Goal: Obtain resource: Obtain resource

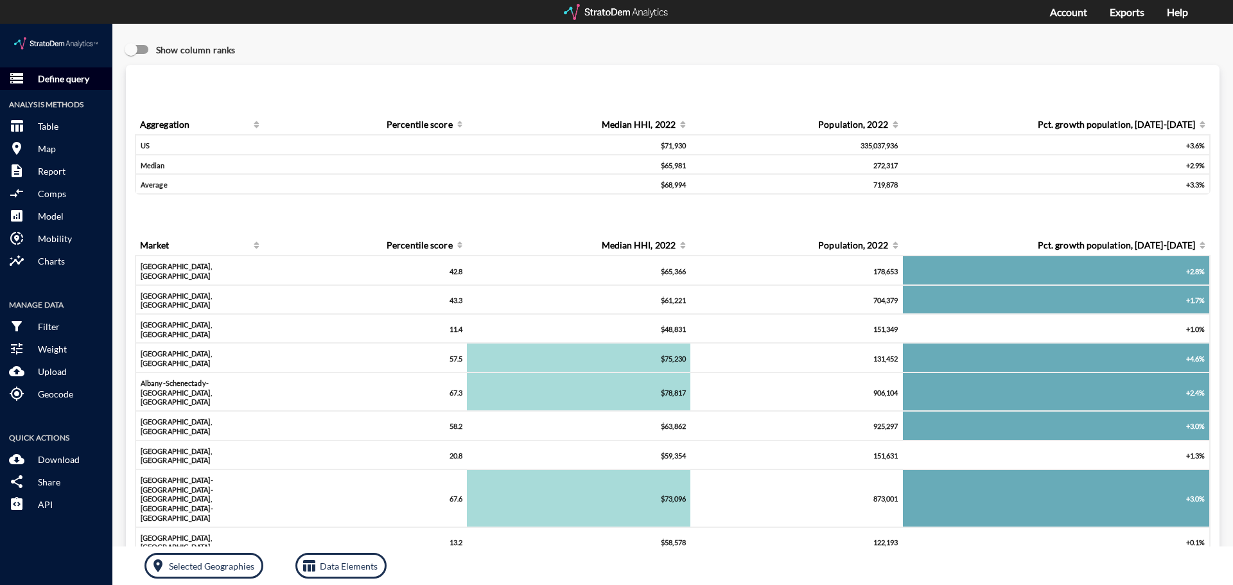
click p "Define query"
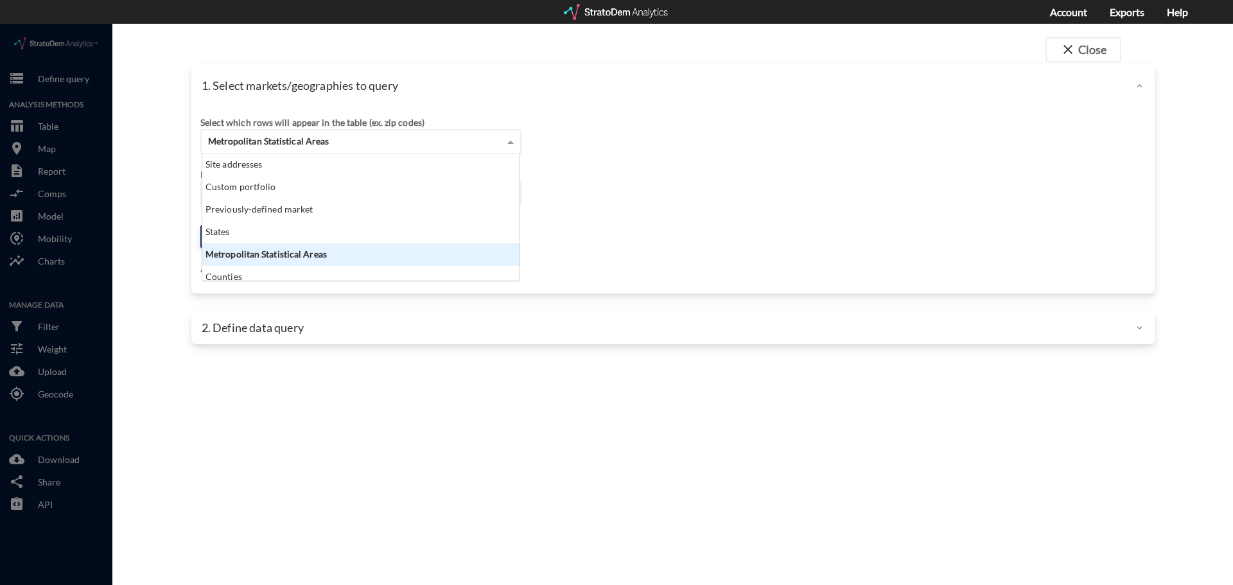
click span "Metropolitan Statistical Areas"
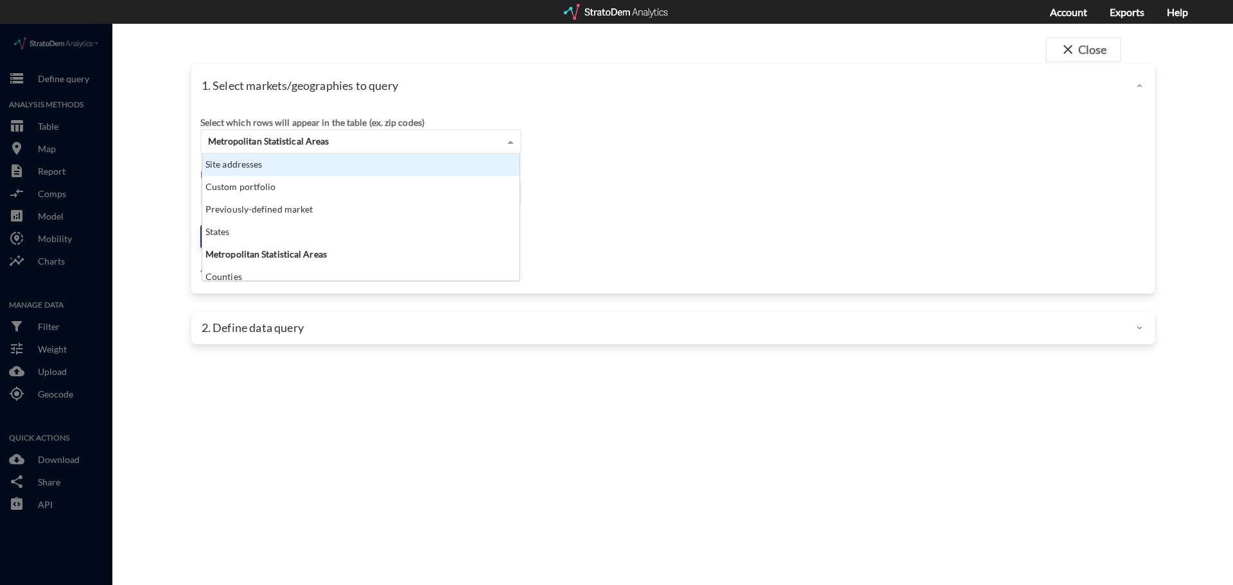
click div "Site addresses"
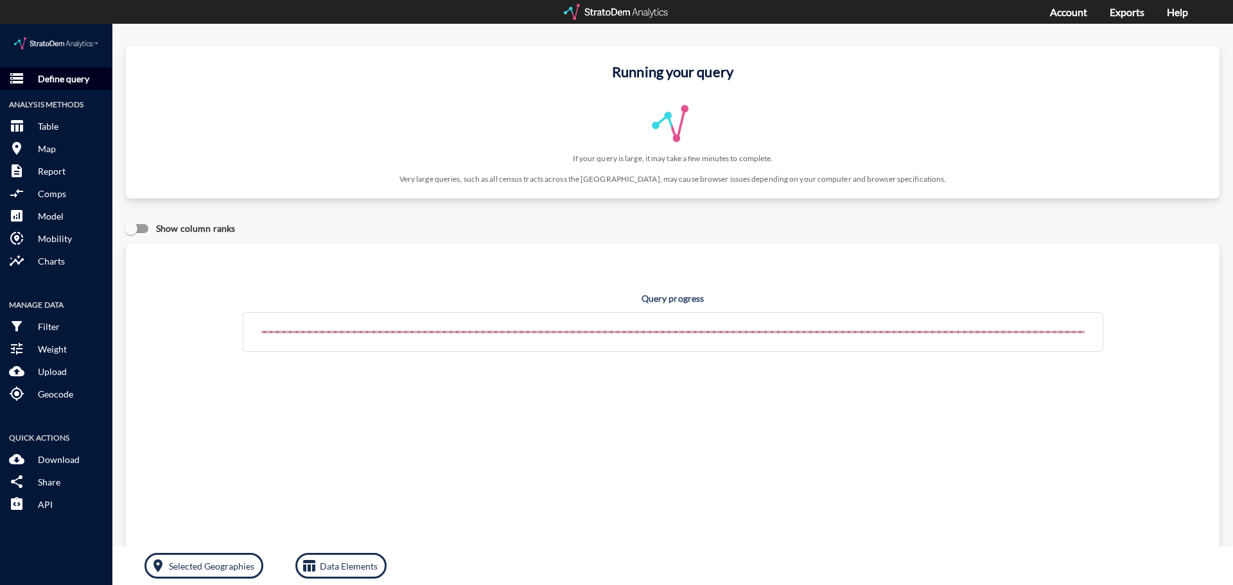
click p "Define query"
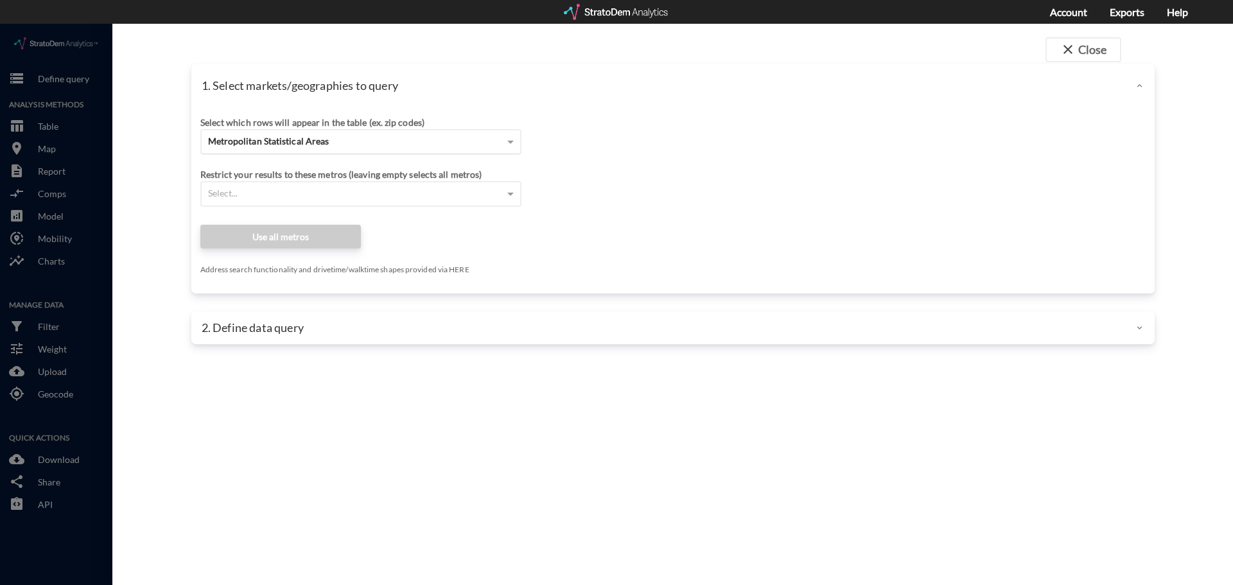
click span "Metropolitan Statistical Areas"
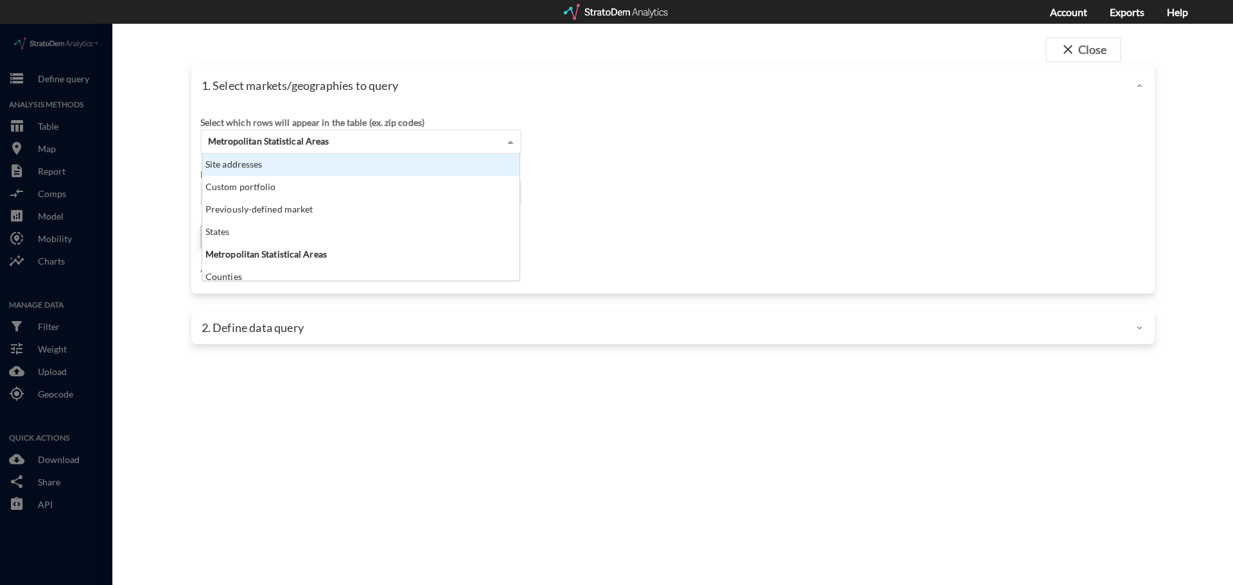
scroll to position [118, 310]
click div "Site addresses"
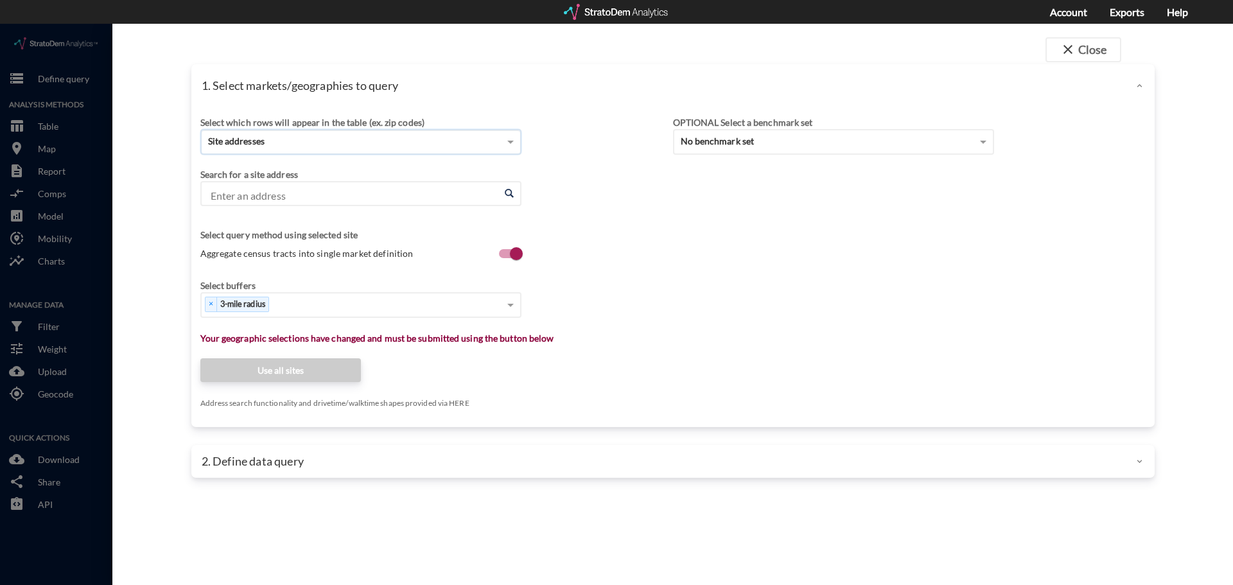
click input "Enter an address"
type input "120 Reserves Way"
click input "Enter an address"
paste input "120 Reserve WayWilliamsburg, VA 23185"
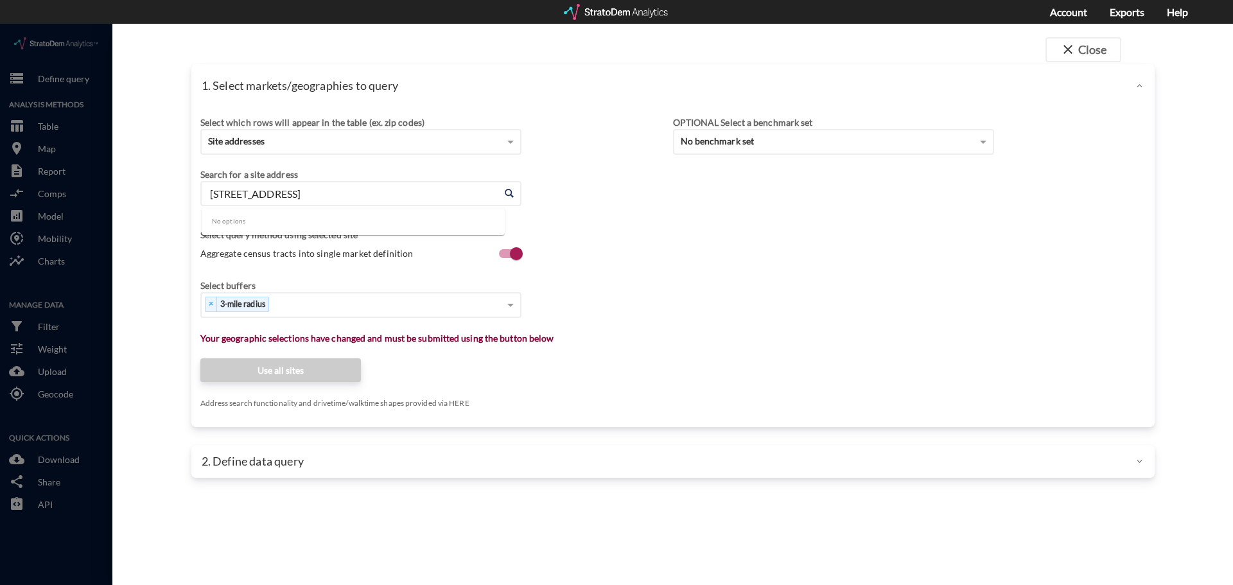
click input "120 Reserve WayWilliamsburg, VA 23185"
click input "120 Reserve Way Williamsburg, VA 23185"
click li "120 Reserve Way, Williamsburg, Virginia"
type input "120 Reserve Way, Williamsburg, Virginia"
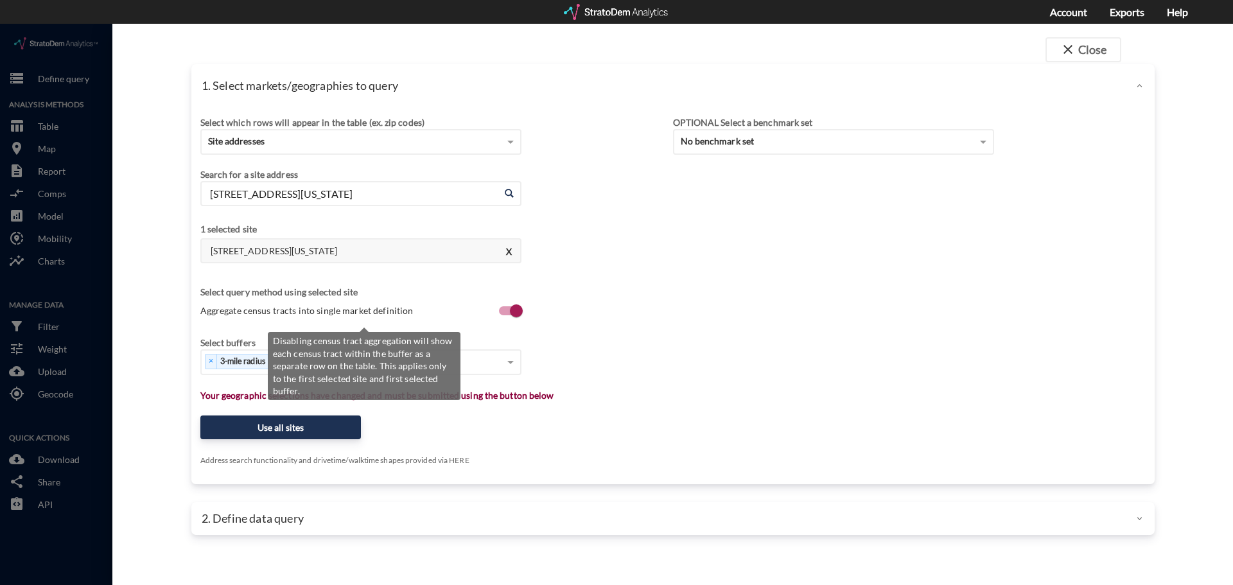
click span "Aggregate census tracts into single market definition"
click input "Aggregate census tracts into single market definition"
checkbox input "true"
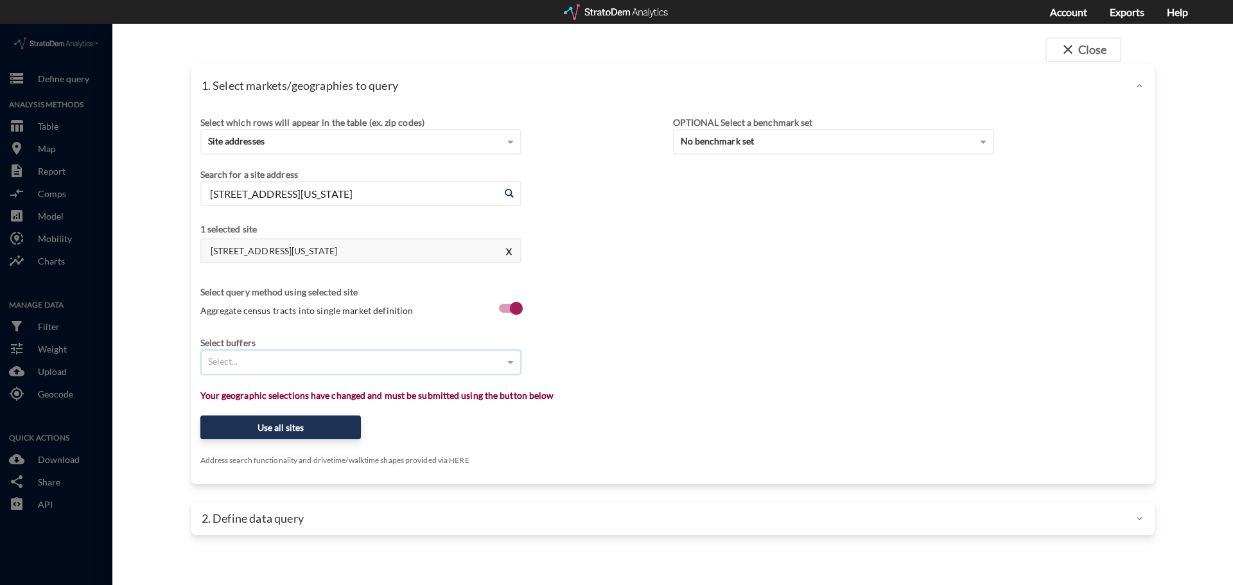
click div "Select..."
click span
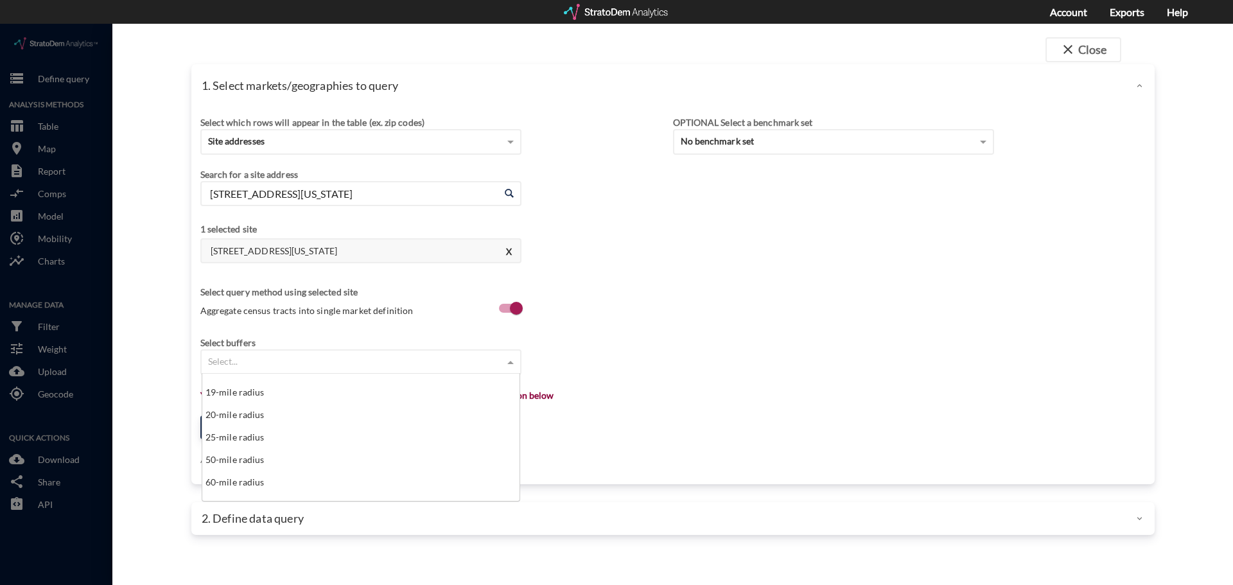
scroll to position [450, 0]
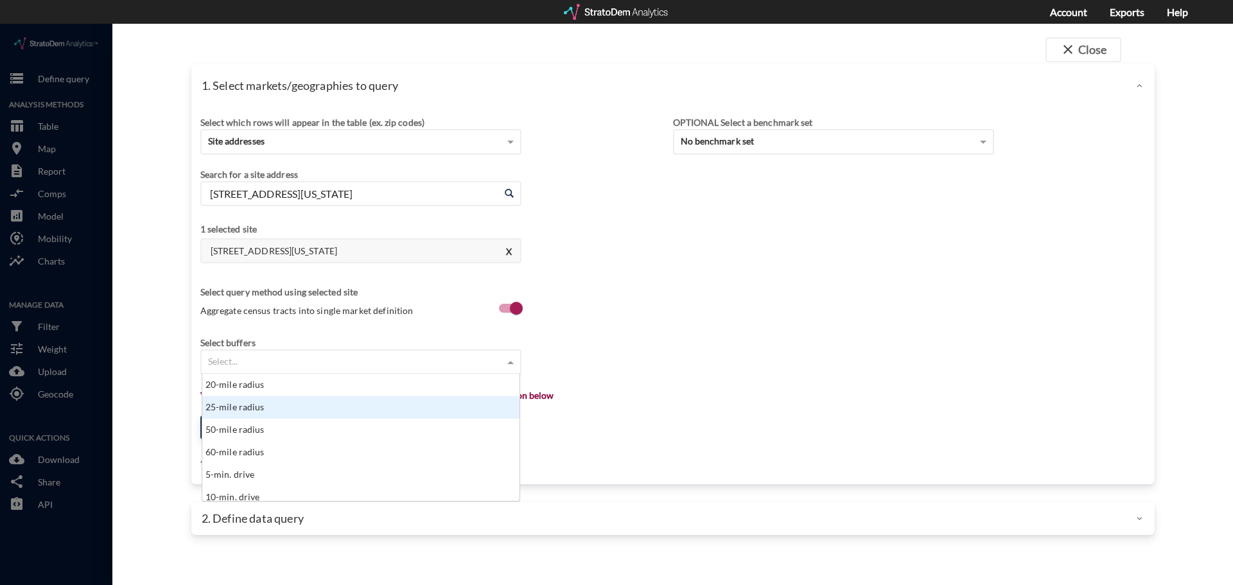
click div "25-mile radius"
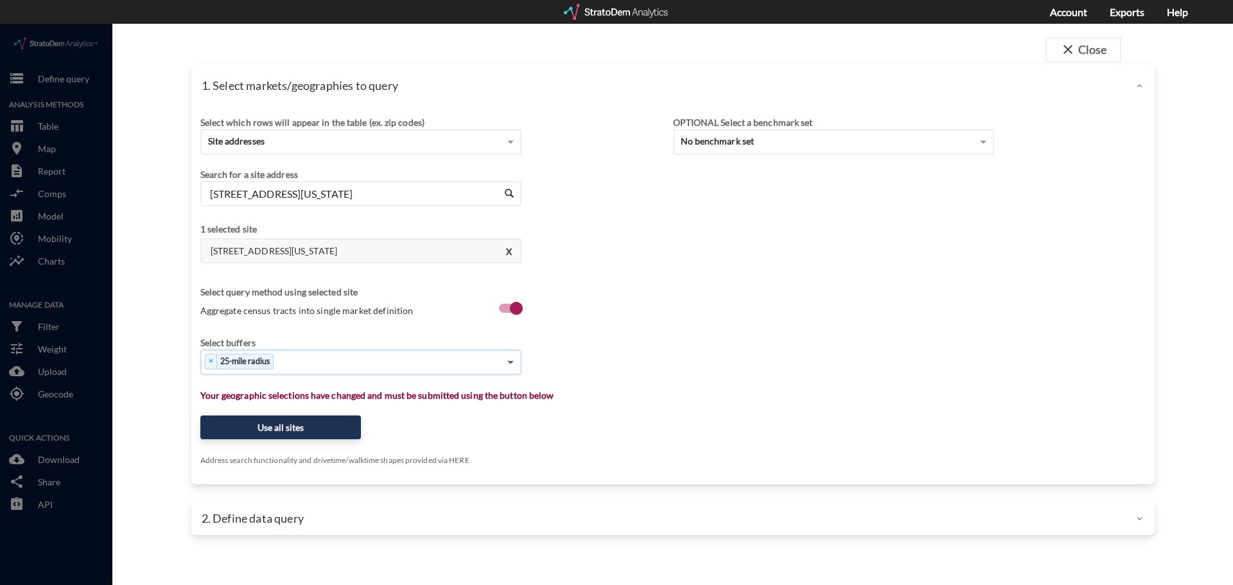
click span
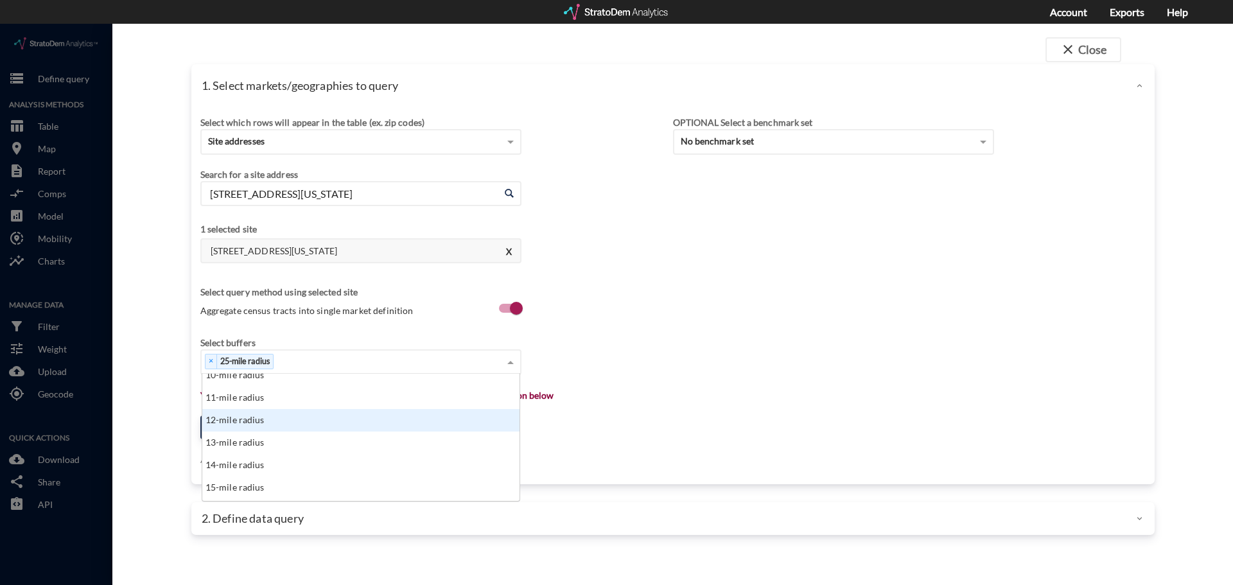
scroll to position [257, 0]
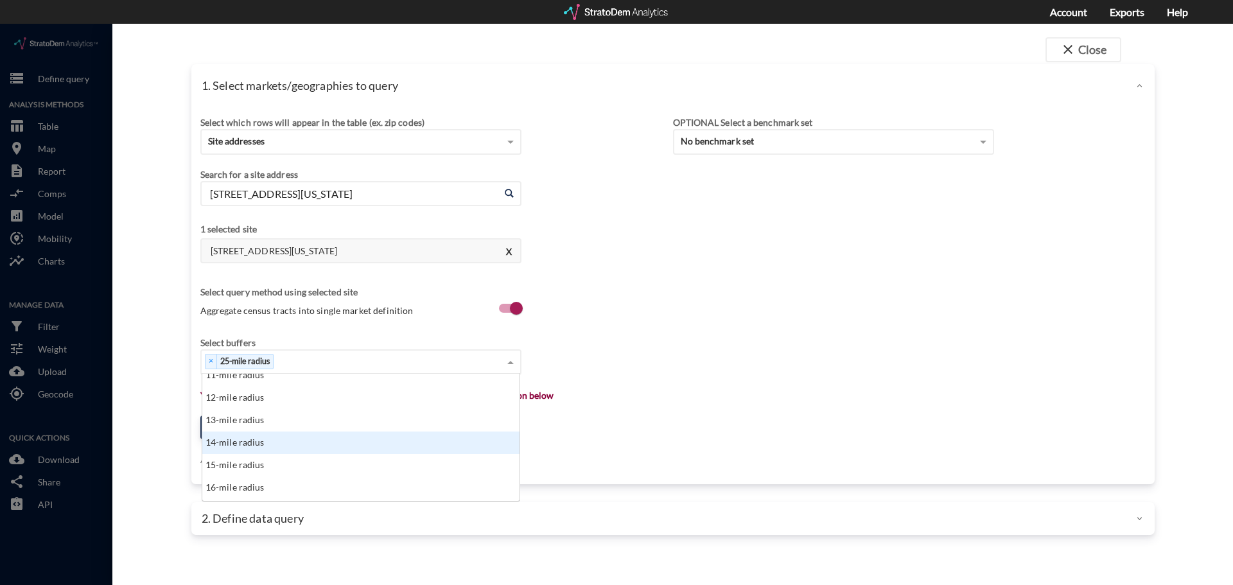
click div "14-mile radius"
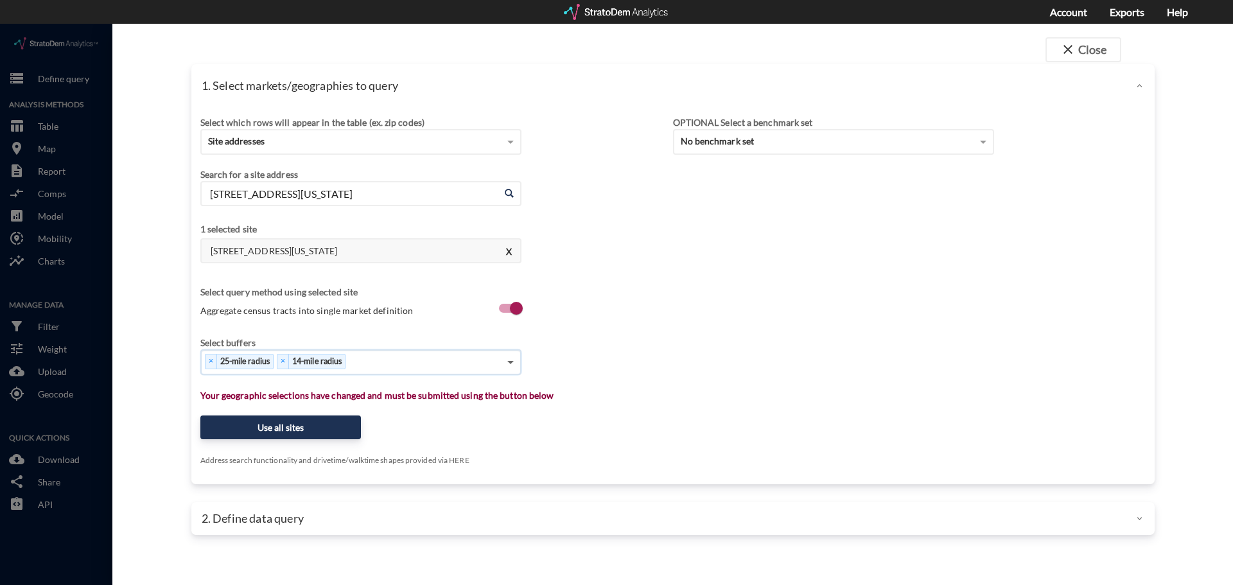
click span
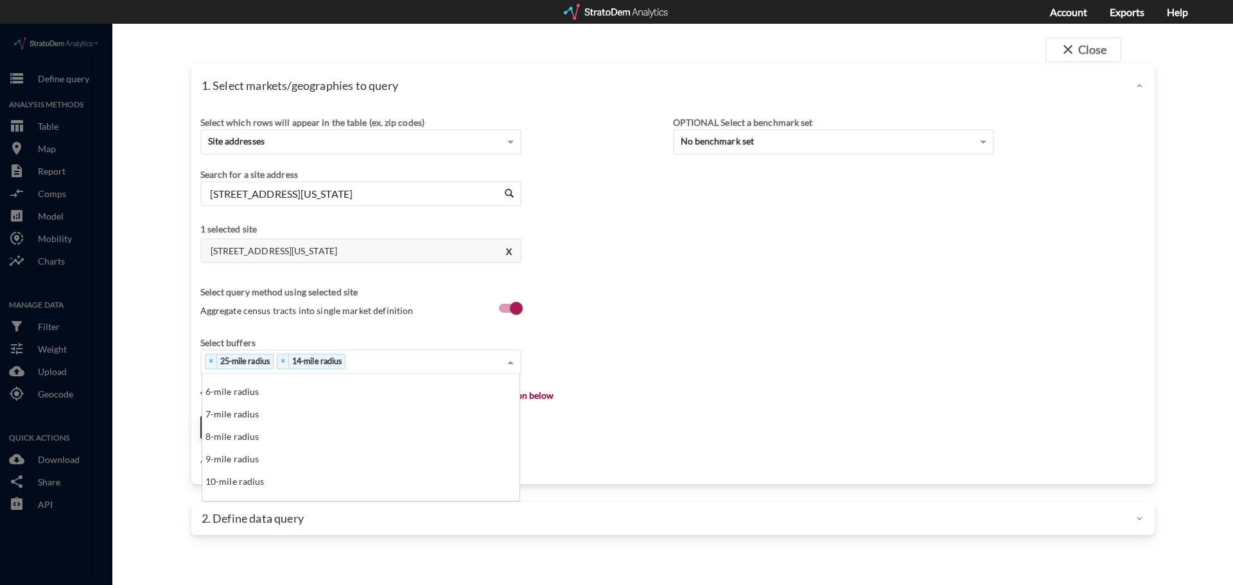
scroll to position [128, 0]
click div "8-mile radius"
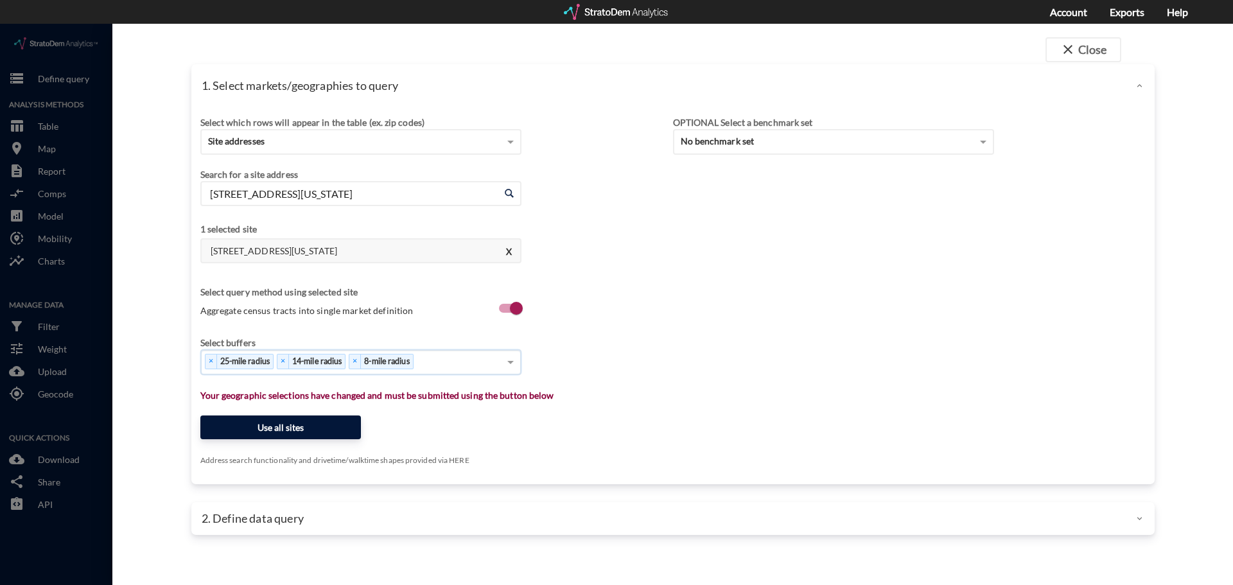
click button "Use all sites"
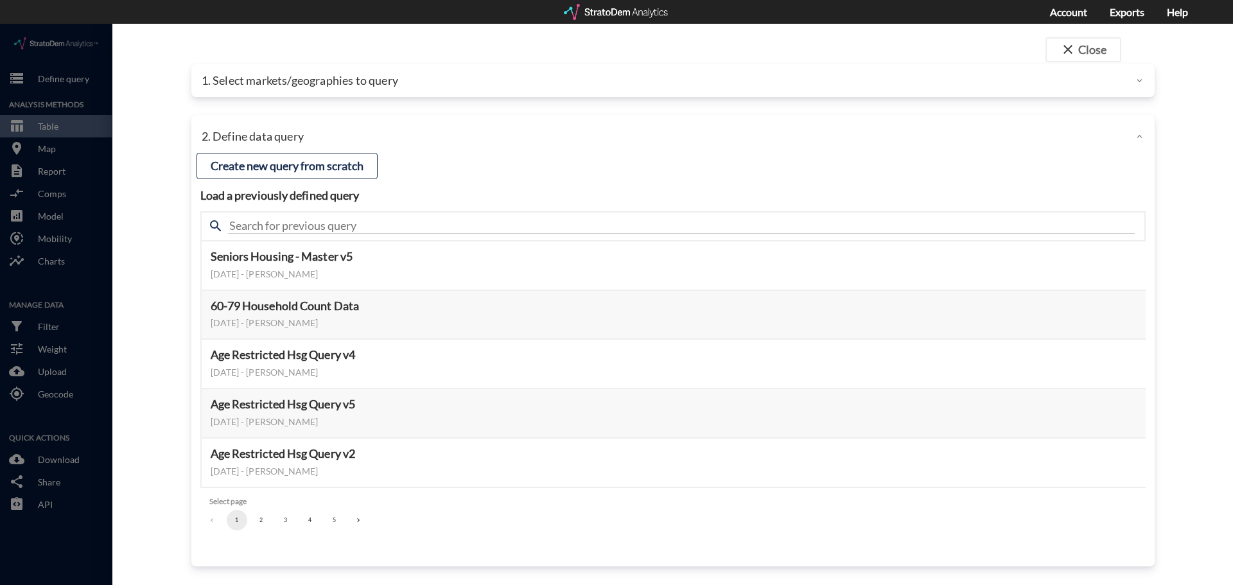
click button "2"
click button "3"
click button "2"
click button "1"
click button "Select this query"
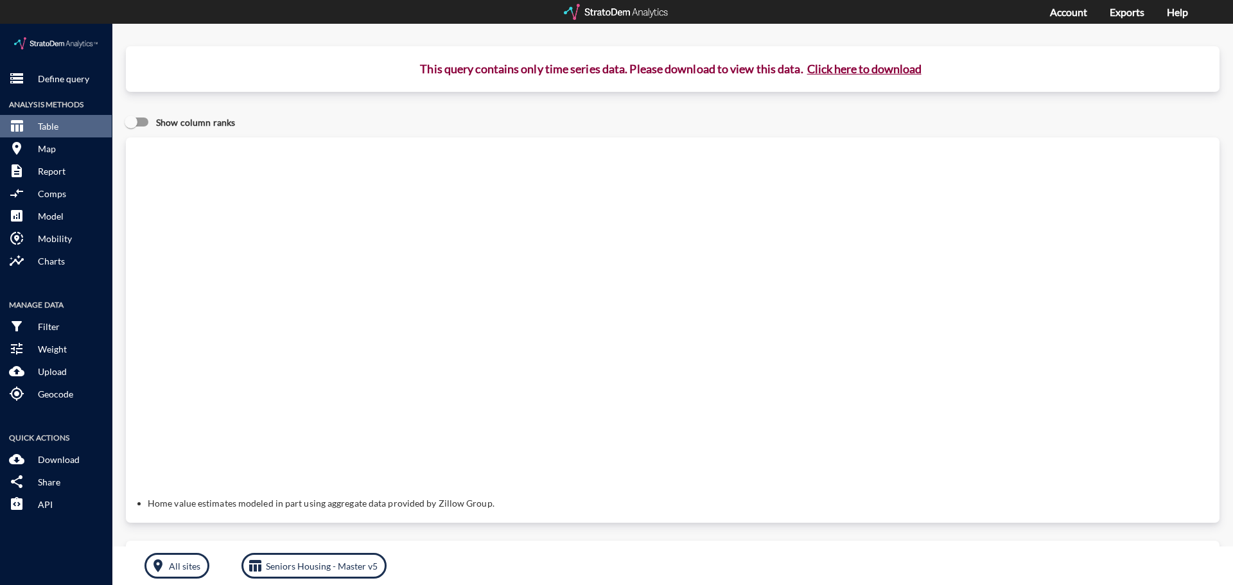
click button "Click here to download"
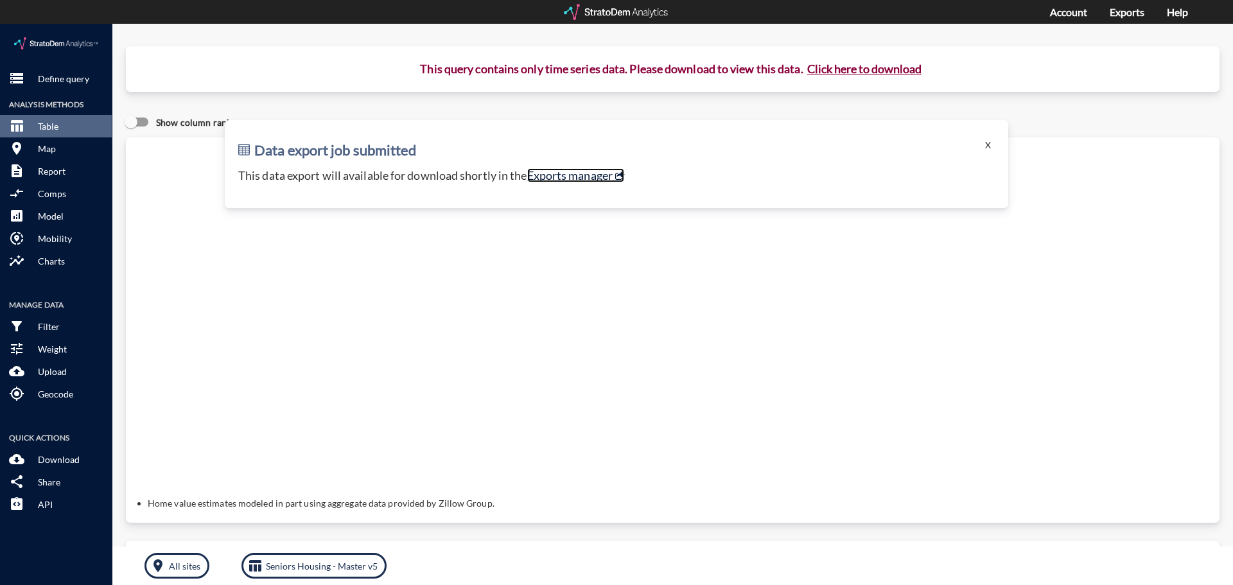
click link "Exports manager"
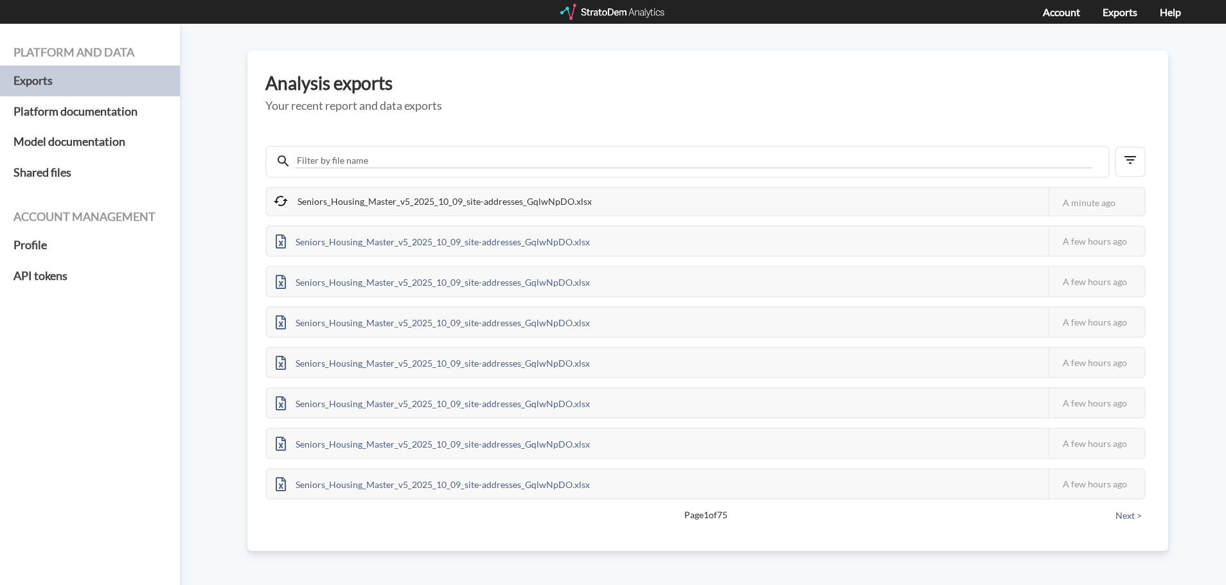
click at [552, 106] on h5 "Your recent report and data exports" at bounding box center [707, 106] width 885 height 13
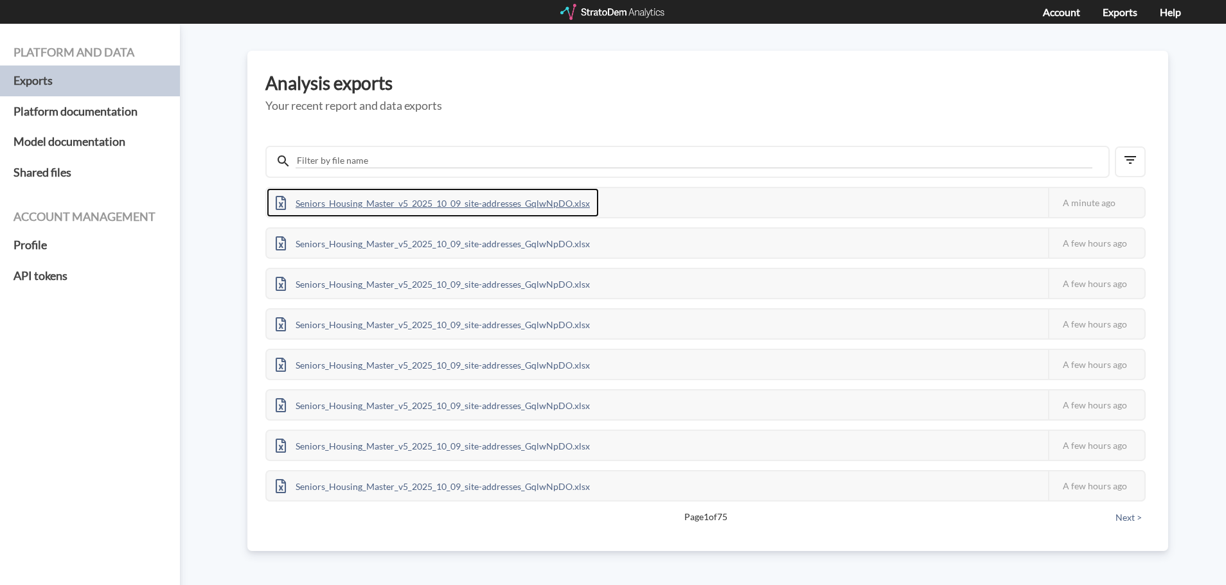
click at [569, 204] on div "Seniors_Housing_Master_v5_2025_10_09_site-addresses_GqlwNpDO.xlsx" at bounding box center [433, 202] width 332 height 29
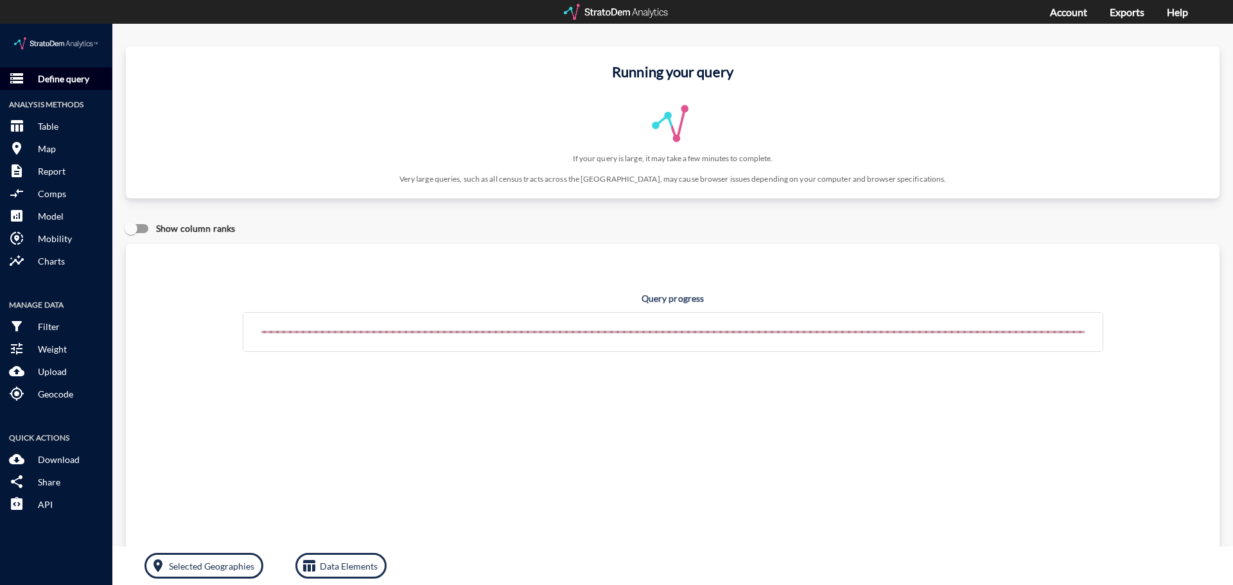
click p "Define query"
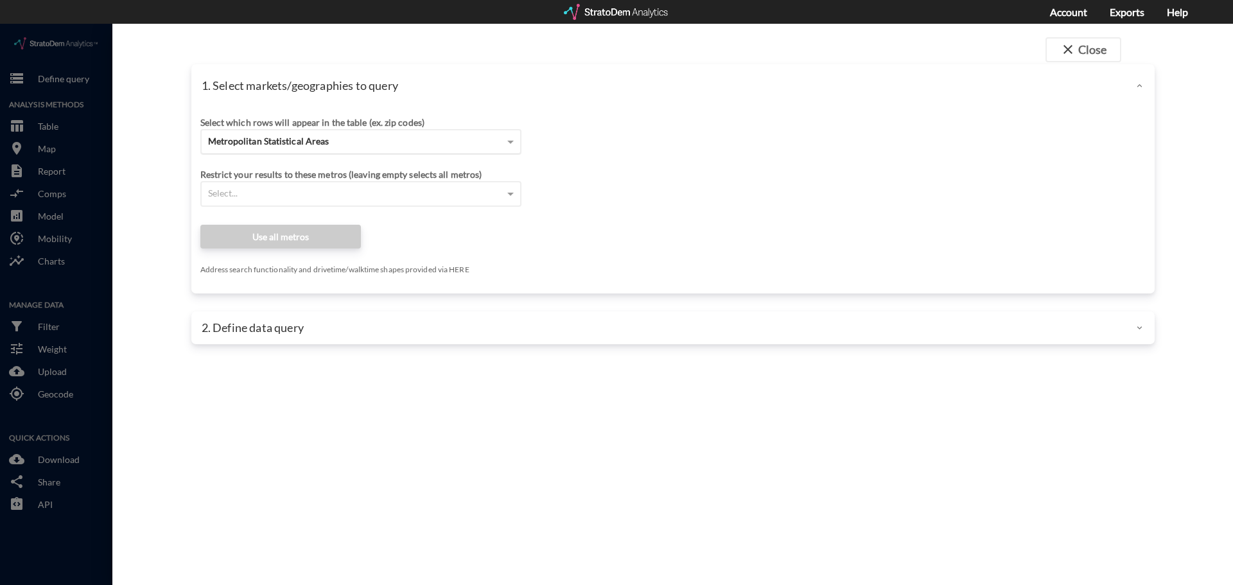
click span "Metropolitan Statistical Areas"
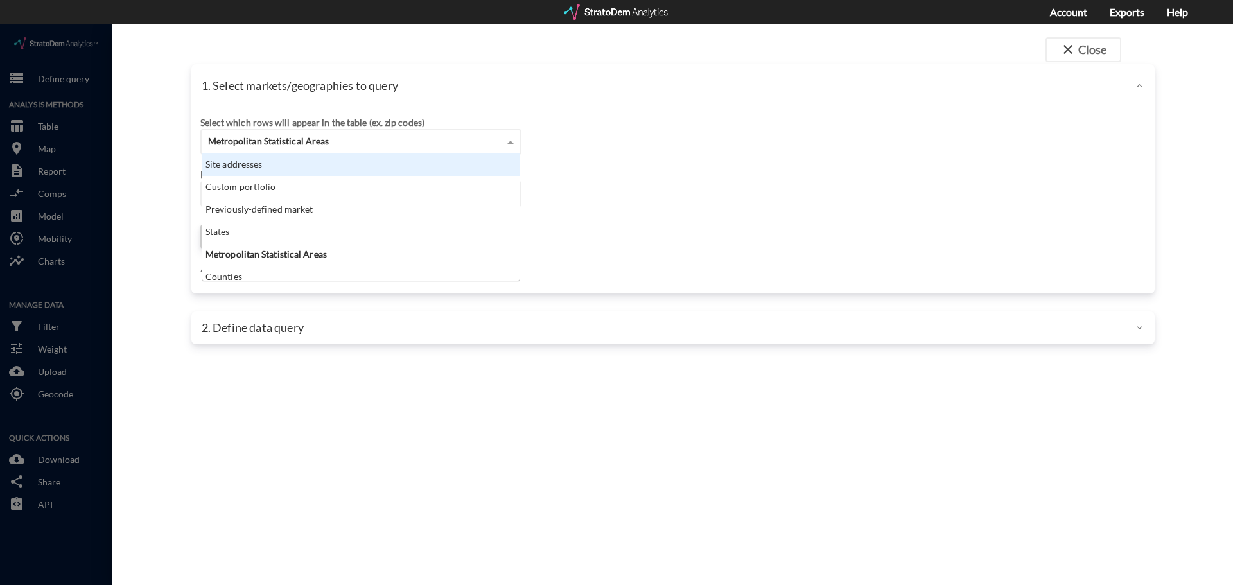
click div "Site addresses"
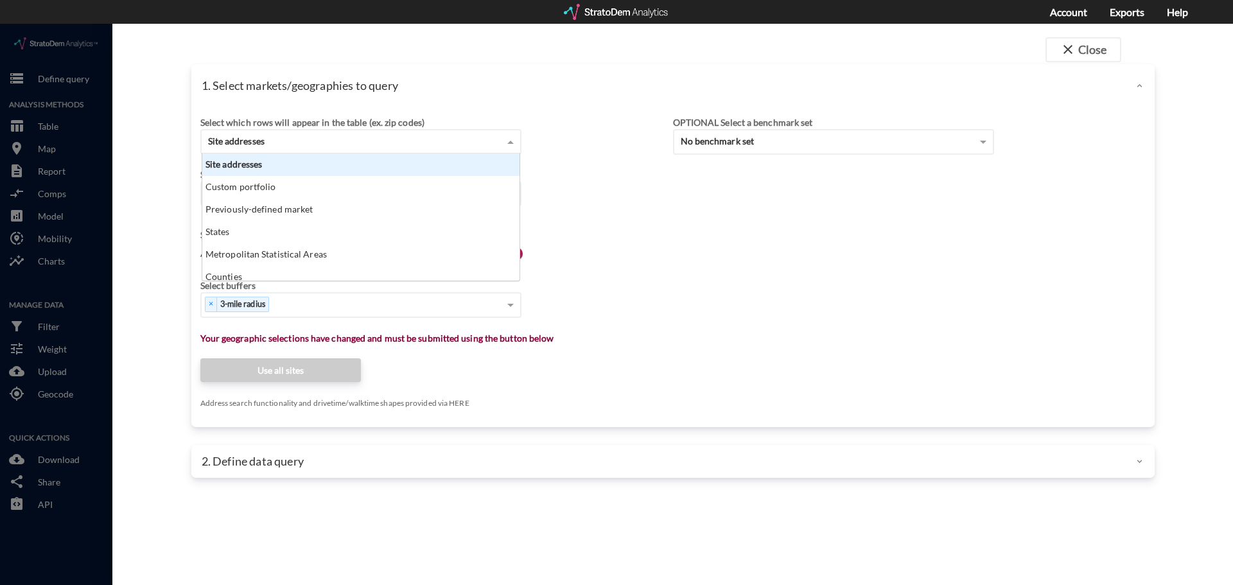
click div "Site addresses"
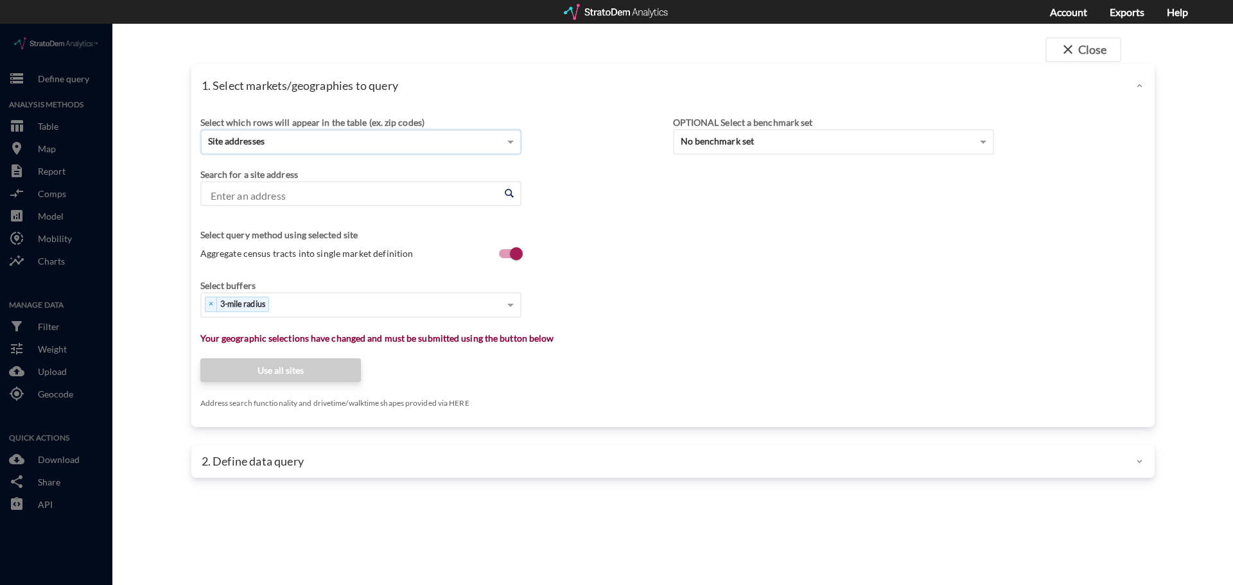
click input "Enter an address"
paste input "340 Fairground Rd Prince Frederick, MD 20678"
click li "340 Fairground Rd, Prince Frederick, Maryland"
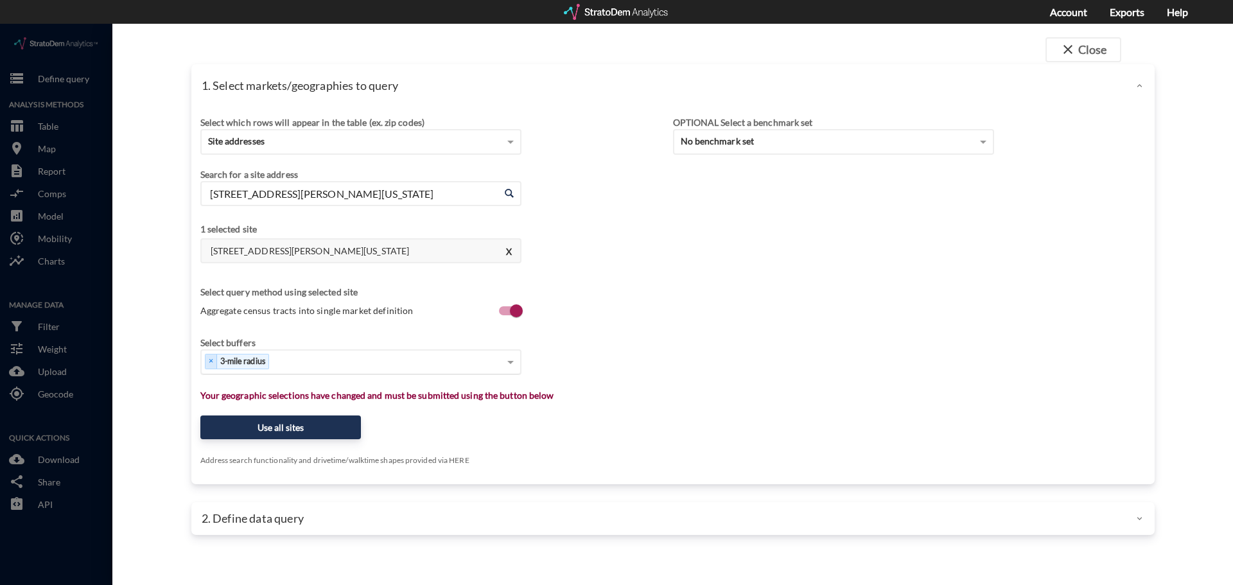
type input "340 Fairground Rd, Prince Frederick, Maryland"
click span "Aggregate census tracts into single market definition"
click input "Aggregate census tracts into single market definition"
checkbox input "false"
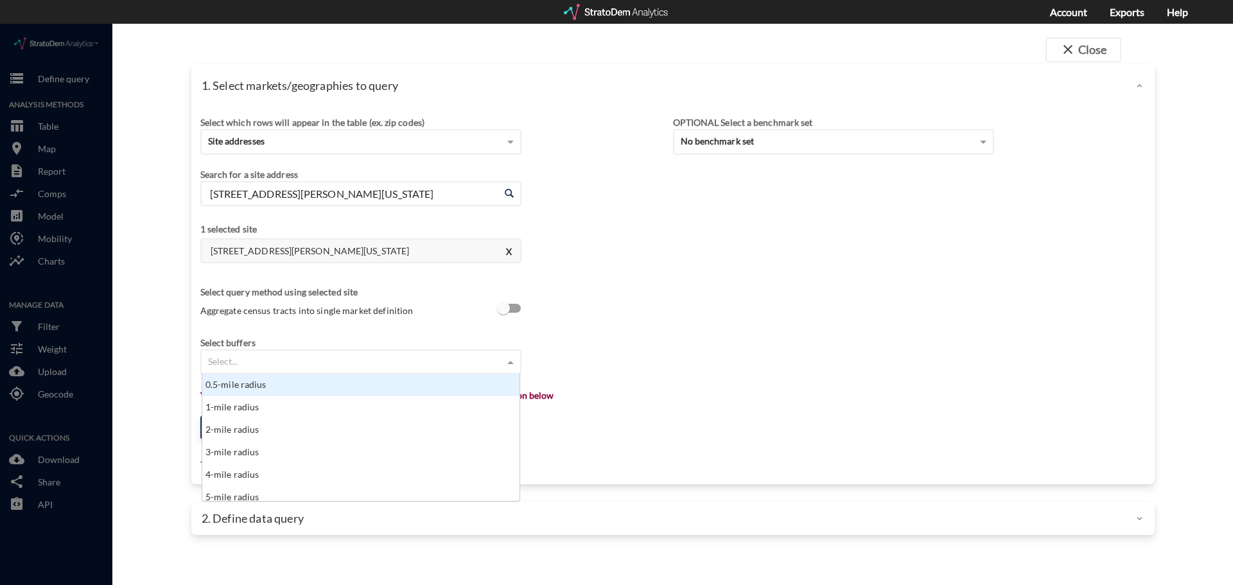
click span
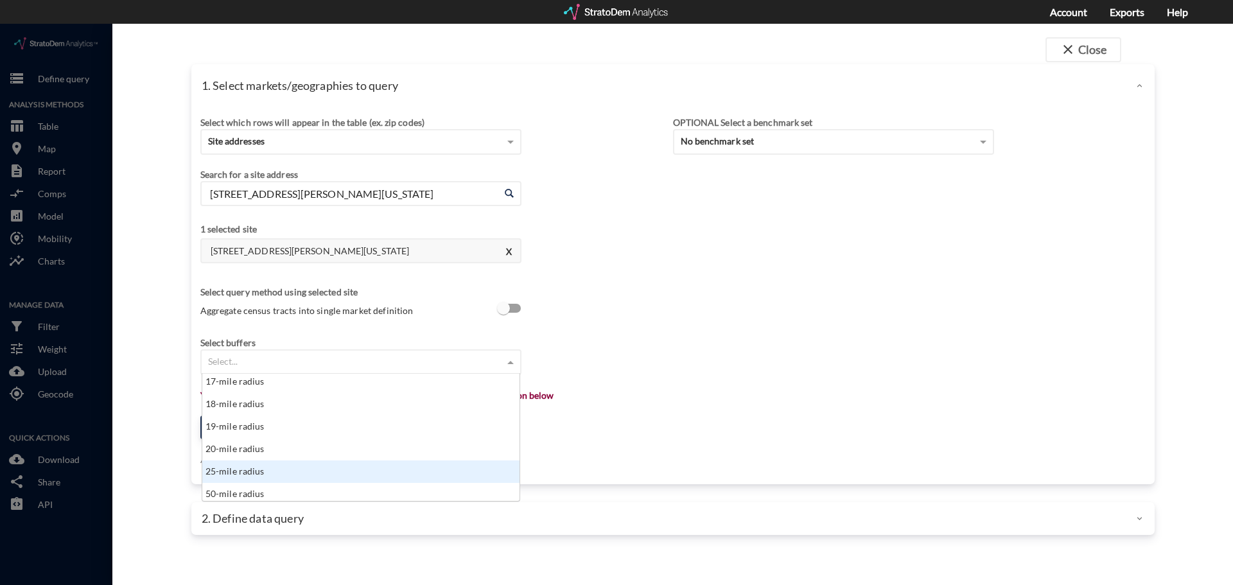
click div "25-mile radius"
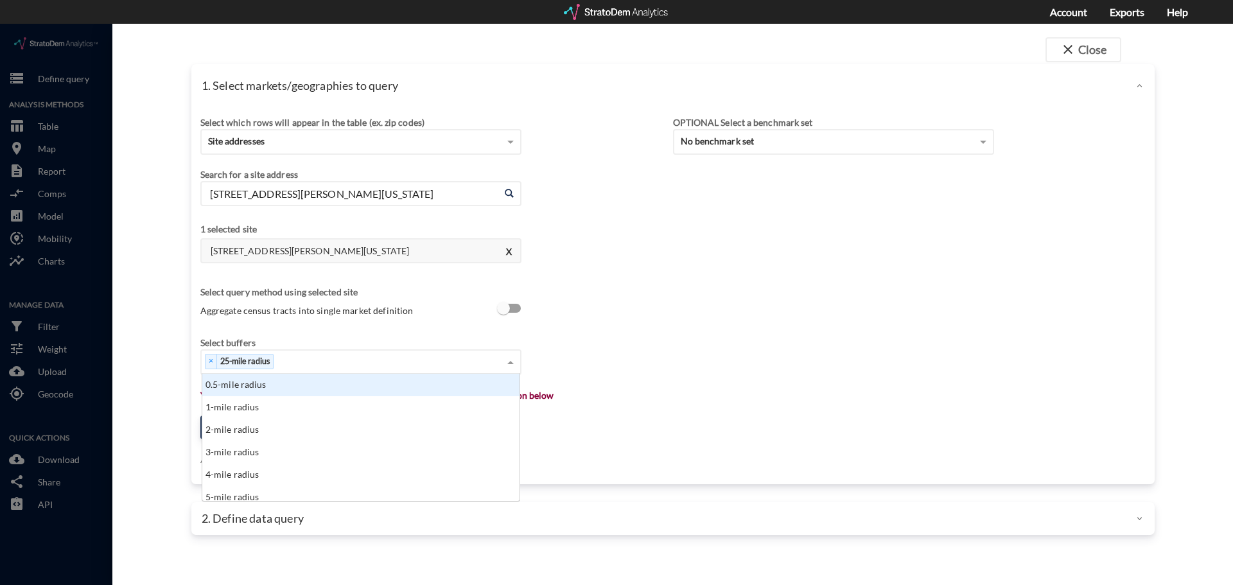
click span
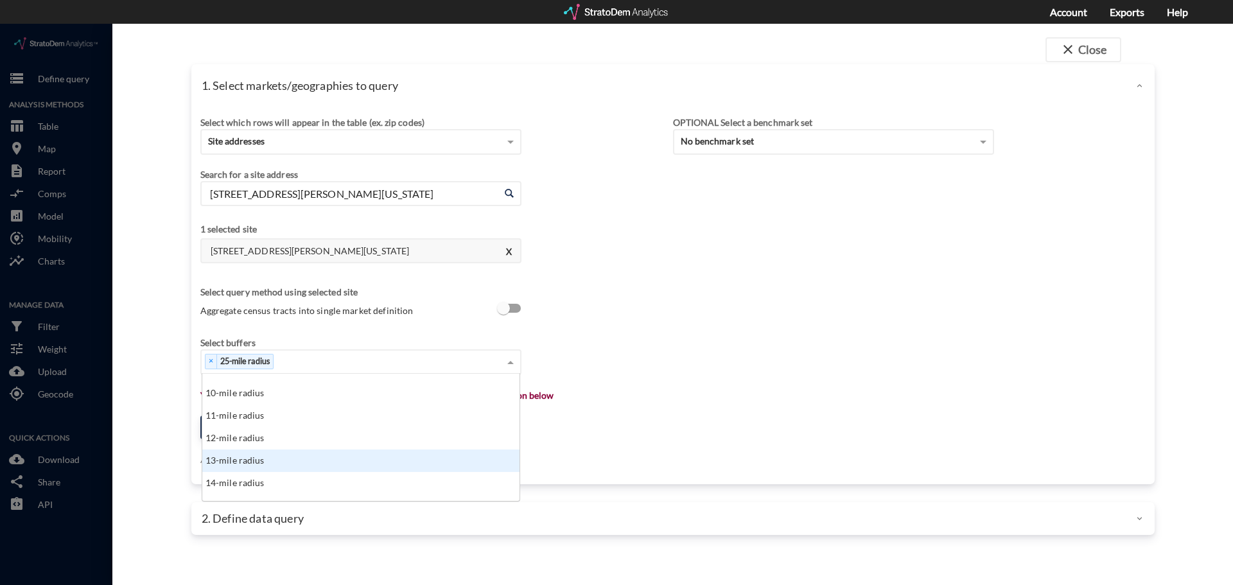
scroll to position [257, 0]
click div "15-mile radius"
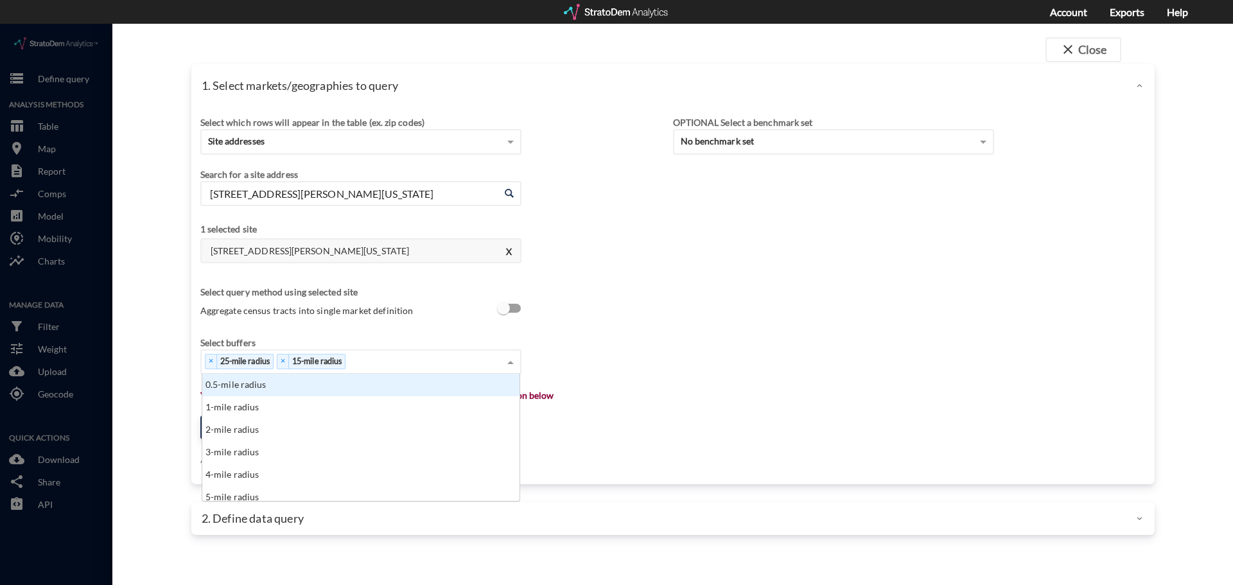
click span
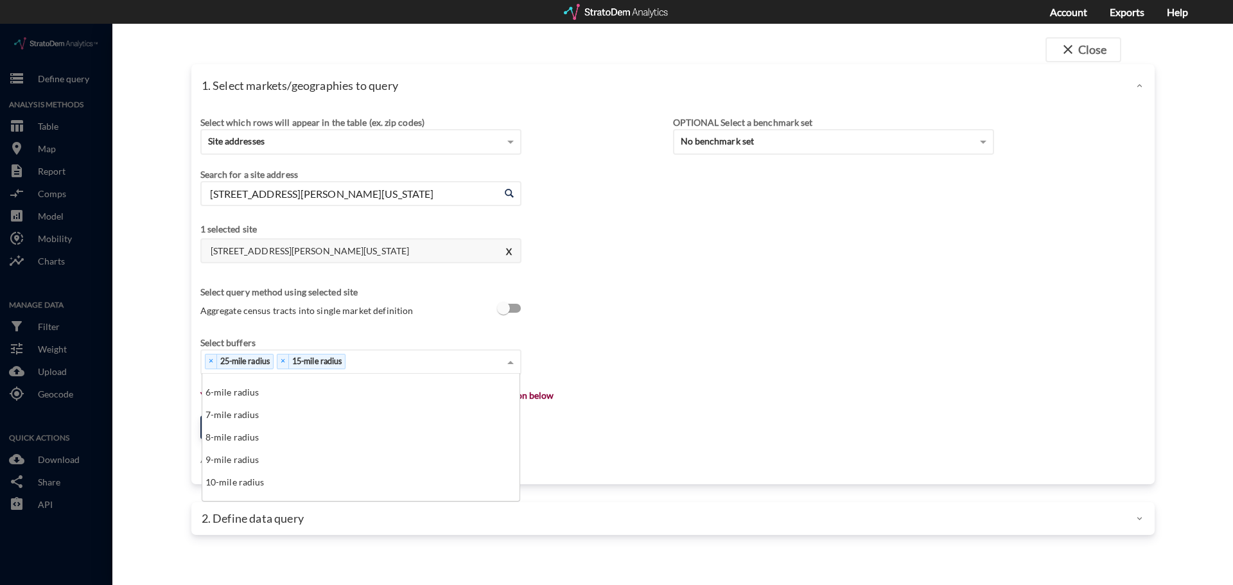
scroll to position [128, 0]
click div "8-mile radius"
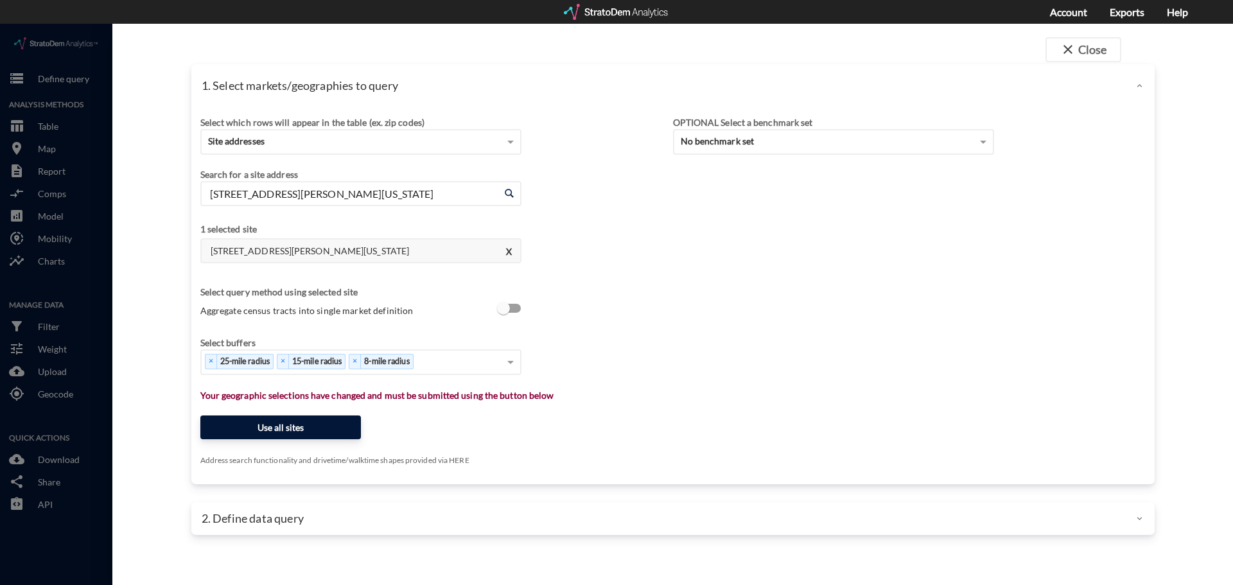
click button "Use all sites"
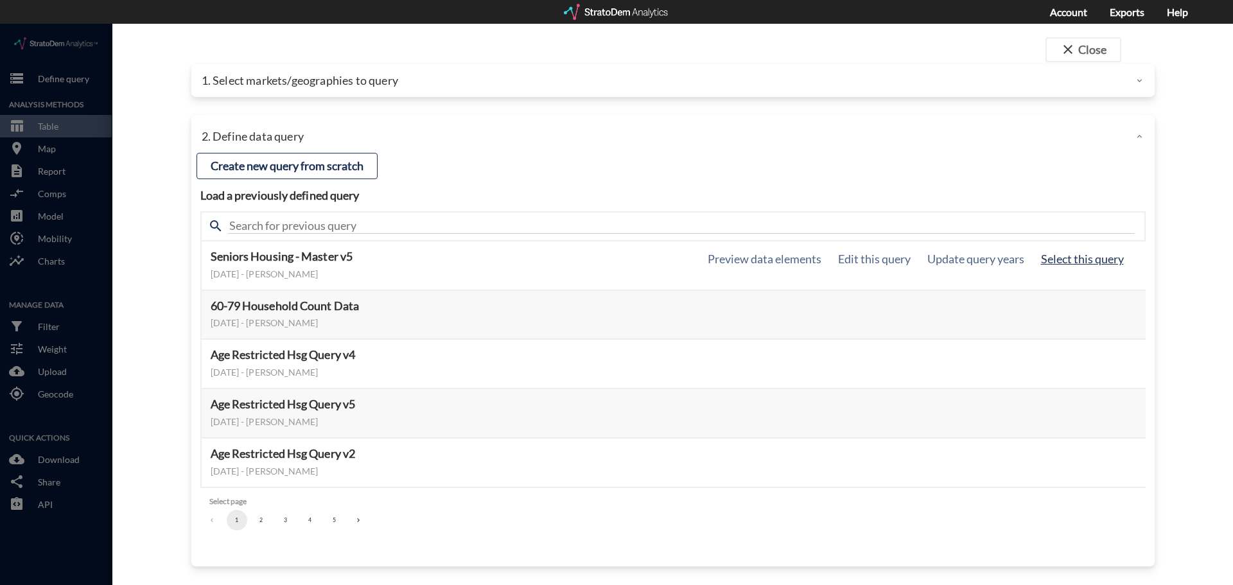
click button "Select this query"
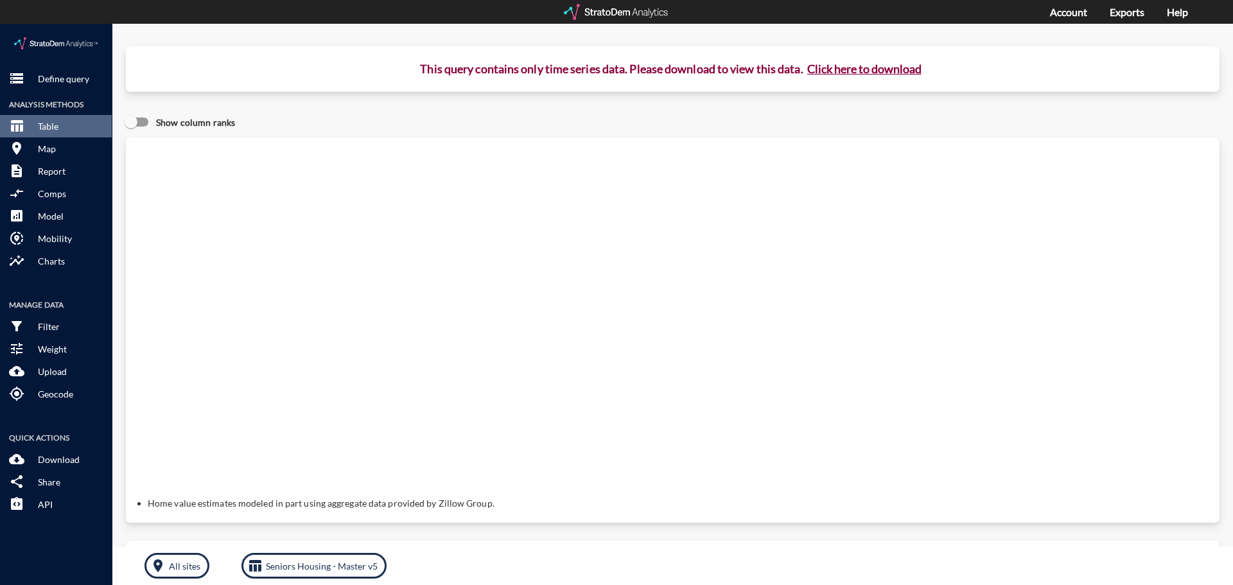
click button "Click here to download"
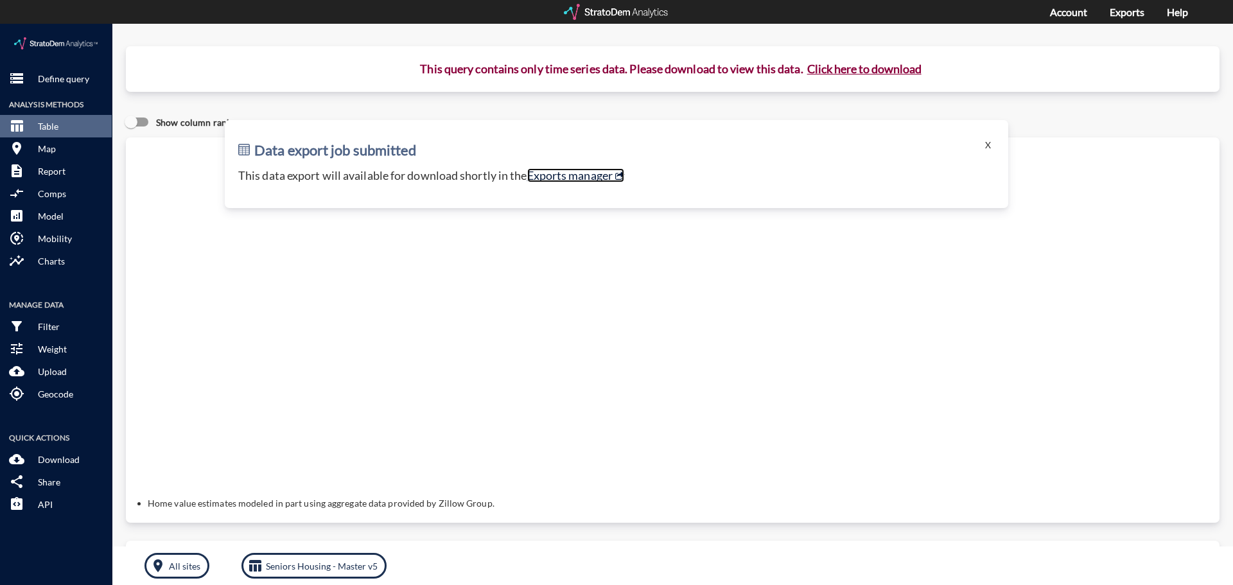
click link "Exports manager"
click button "storage Define query"
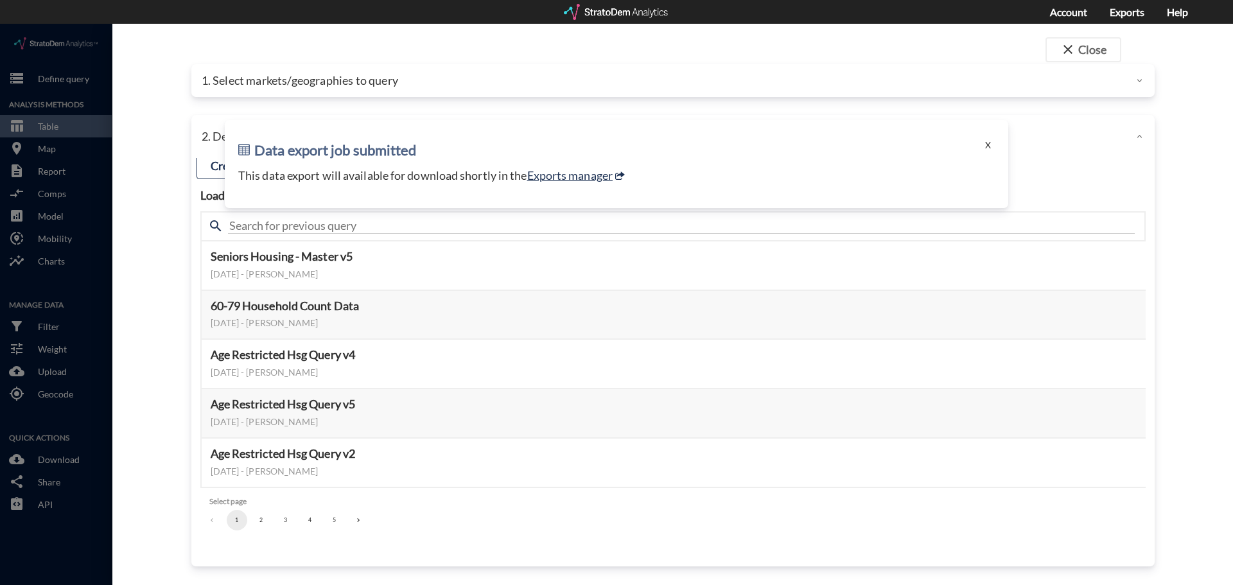
click div
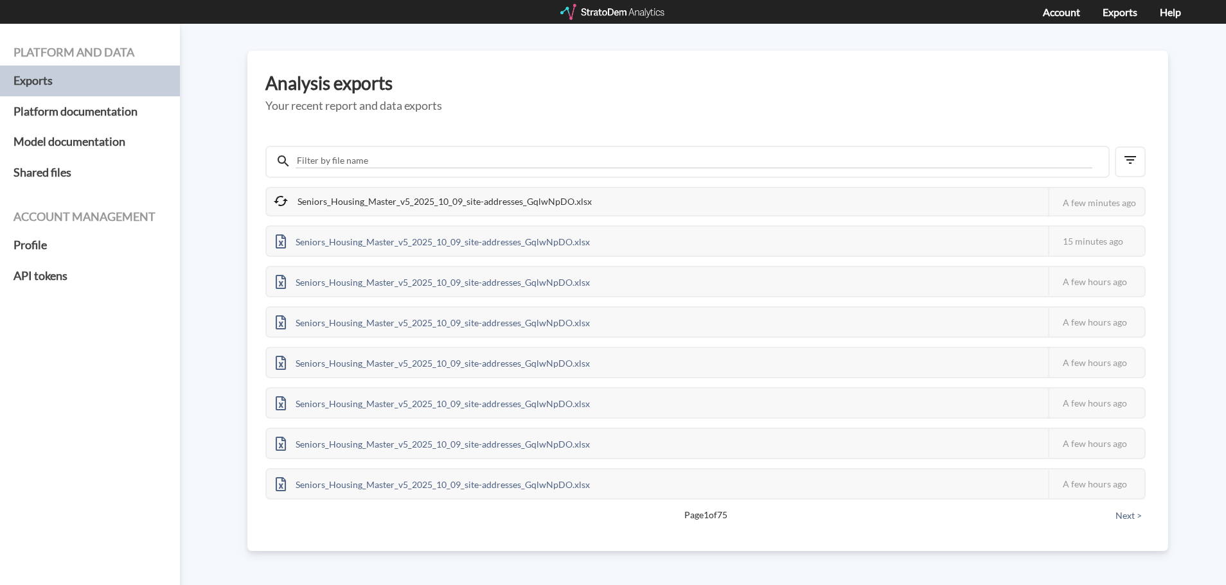
click at [591, 75] on h3 "Analysis exports" at bounding box center [707, 83] width 885 height 20
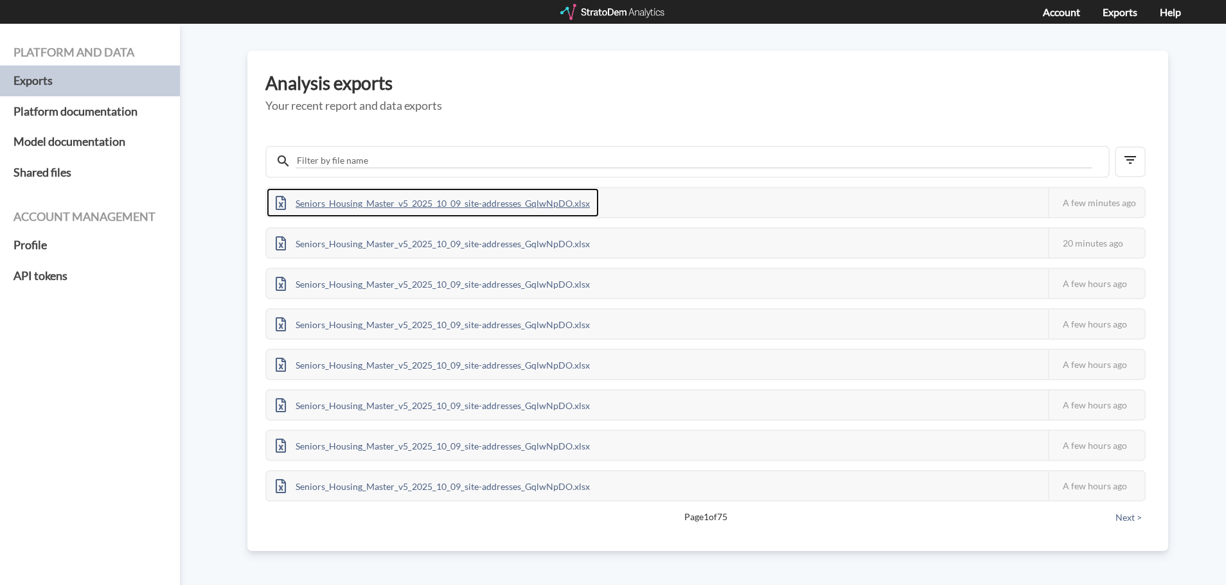
click at [378, 209] on div "Seniors_Housing_Master_v5_2025_10_09_site-addresses_GqlwNpDO.xlsx" at bounding box center [433, 202] width 332 height 29
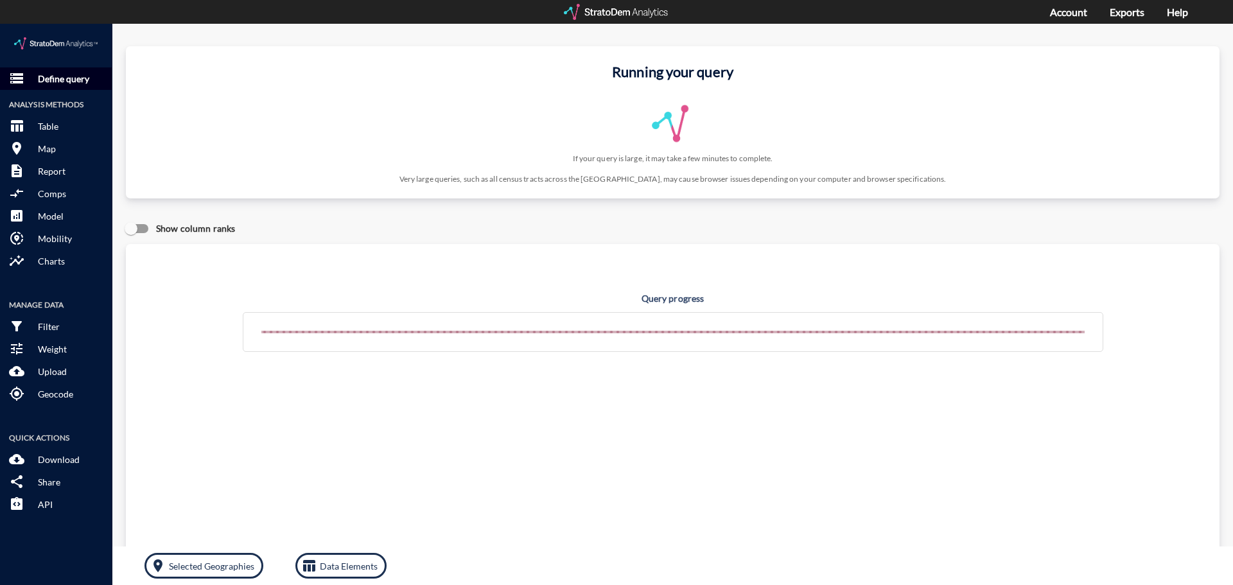
click p "Define query"
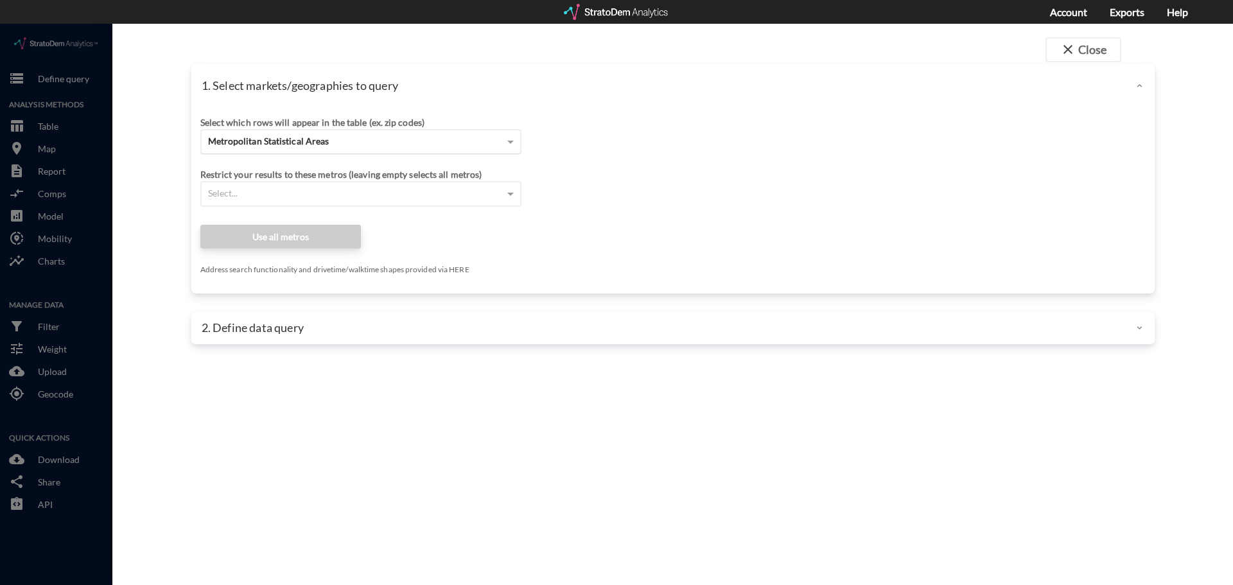
click span "Metropolitan Statistical Areas"
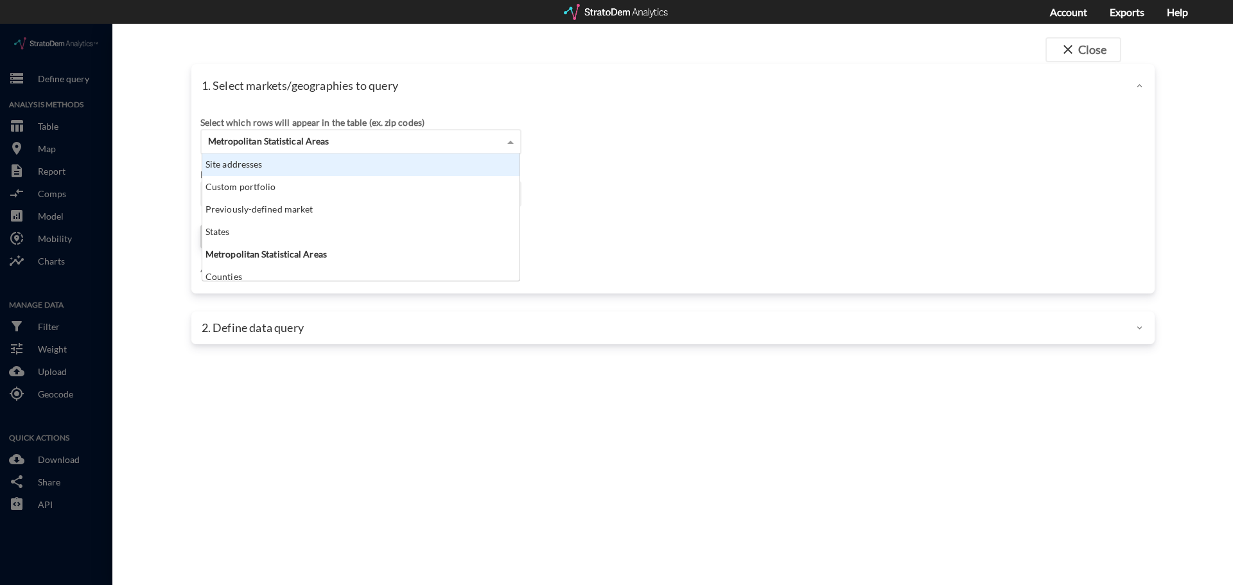
click div "Site addresses"
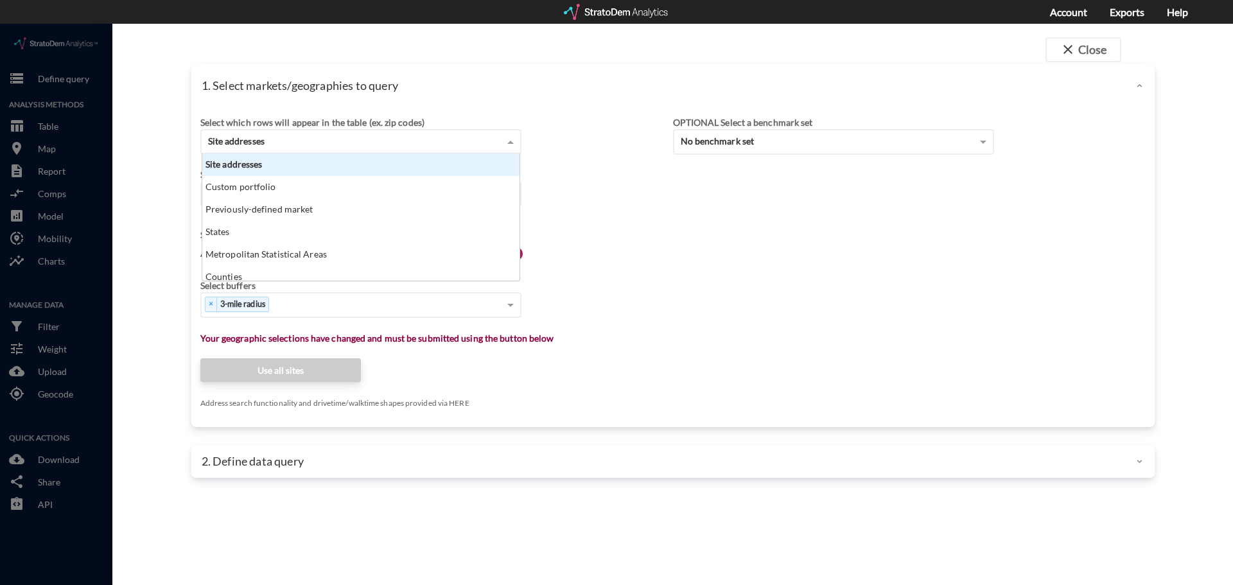
click div "Site addresses"
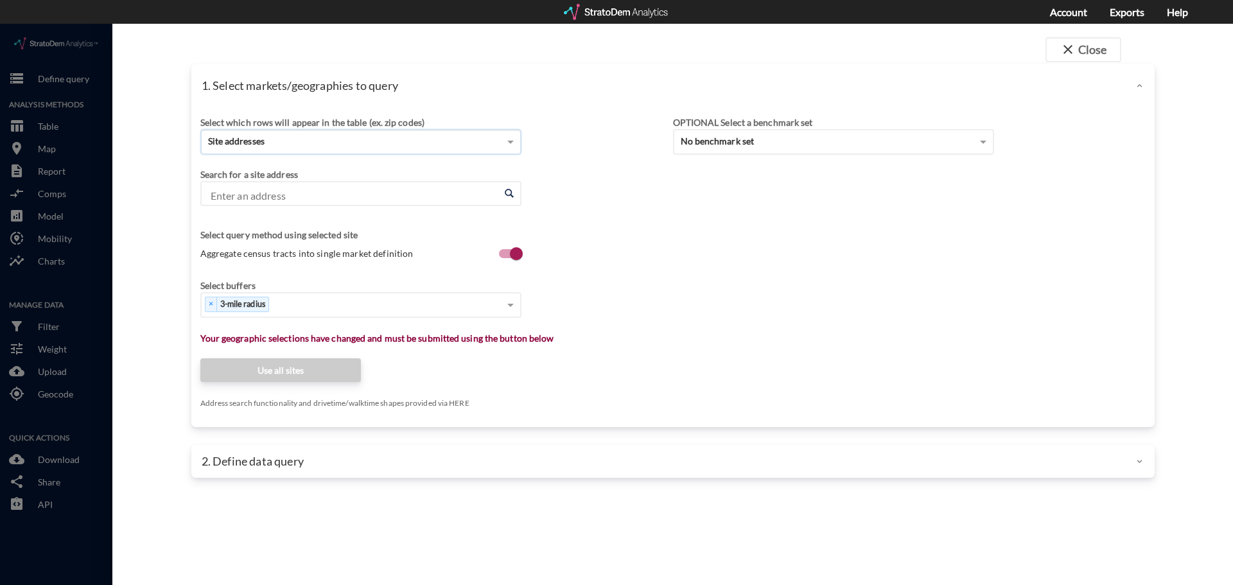
click input "Enter an address"
paste input "[STREET_ADDRESS][PERSON_NAME]"
click li "[STREET_ADDRESS][PERSON_NAME][US_STATE]"
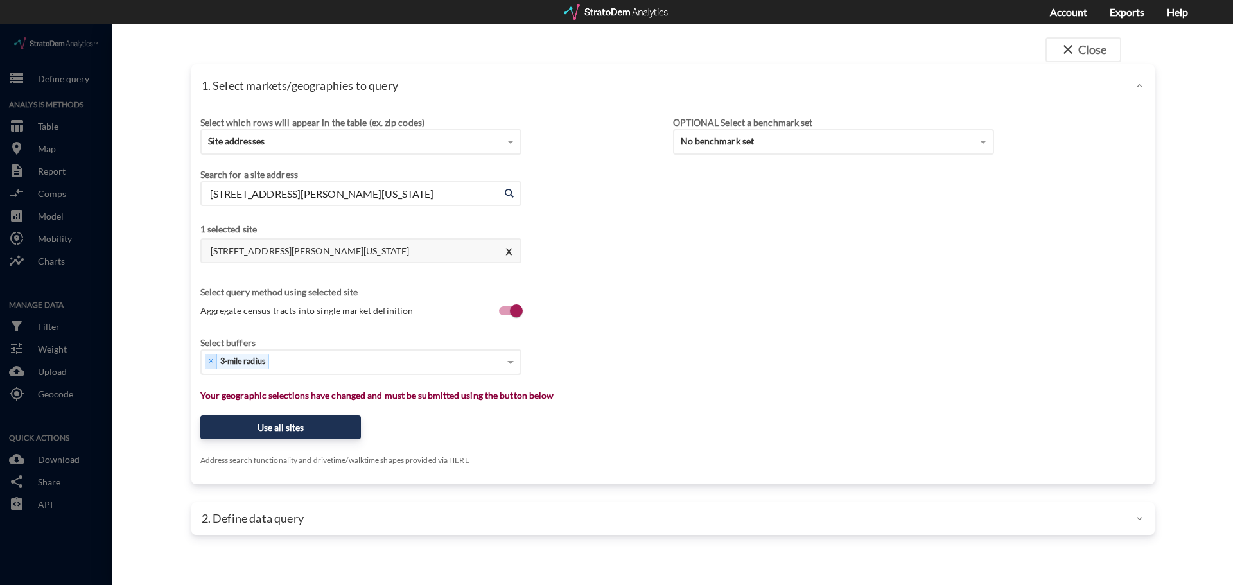
type input "[STREET_ADDRESS][PERSON_NAME][US_STATE]"
click span
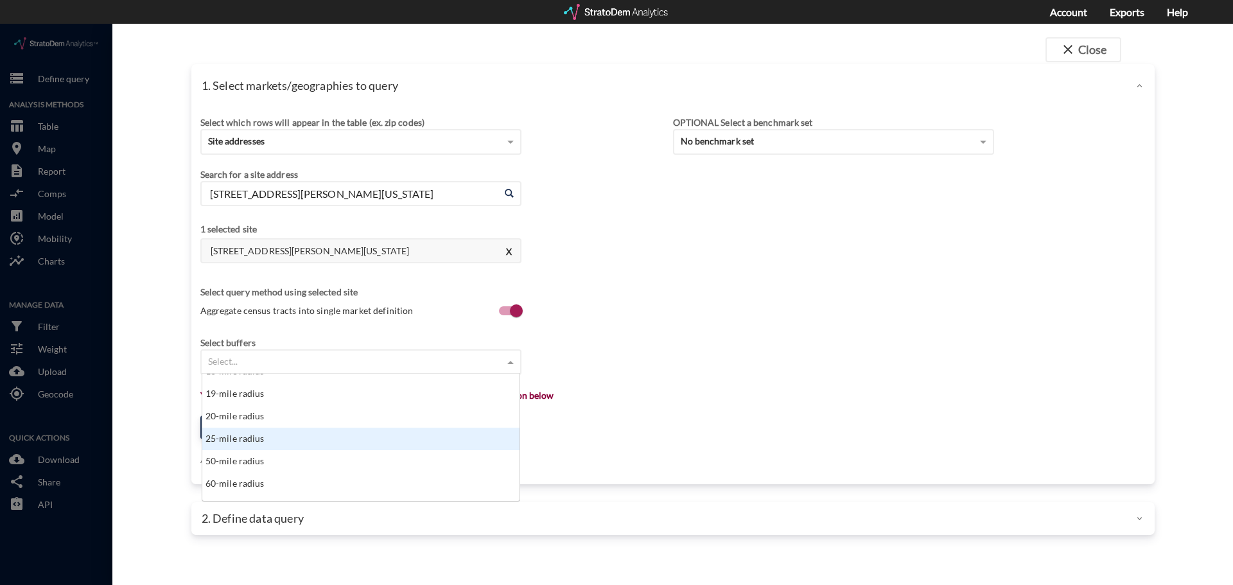
scroll to position [450, 0]
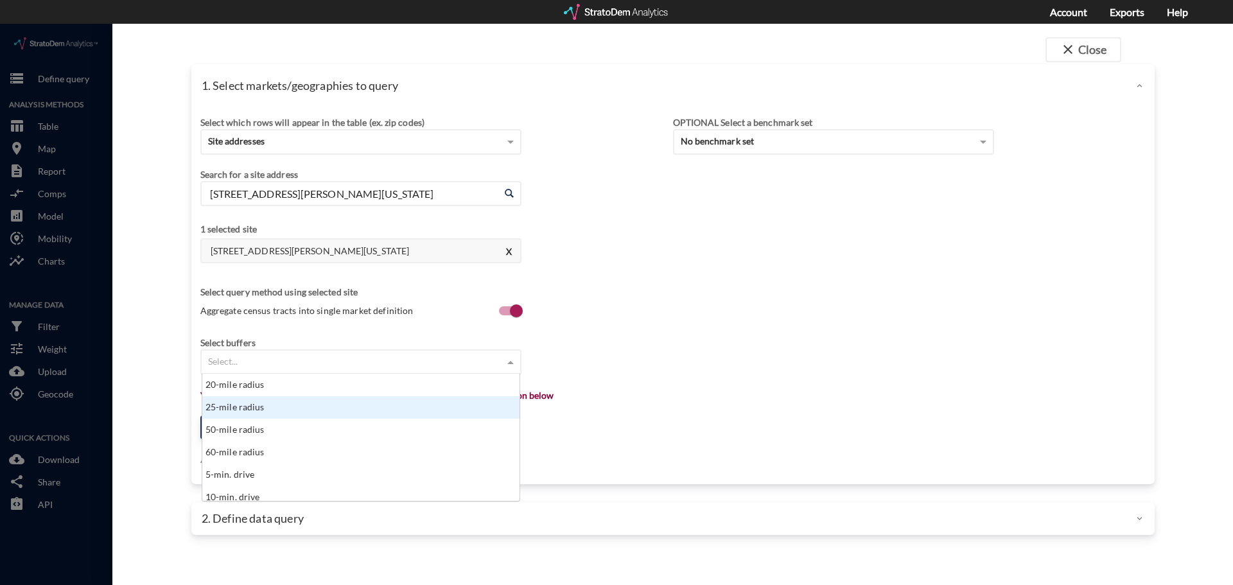
click div "25-mile radius"
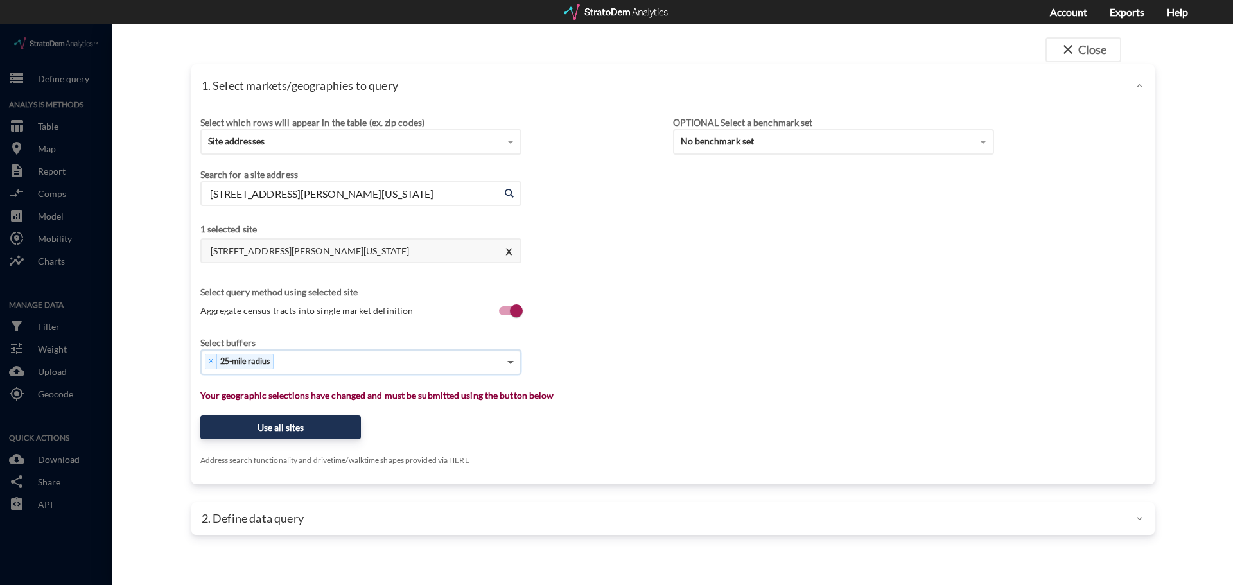
click span
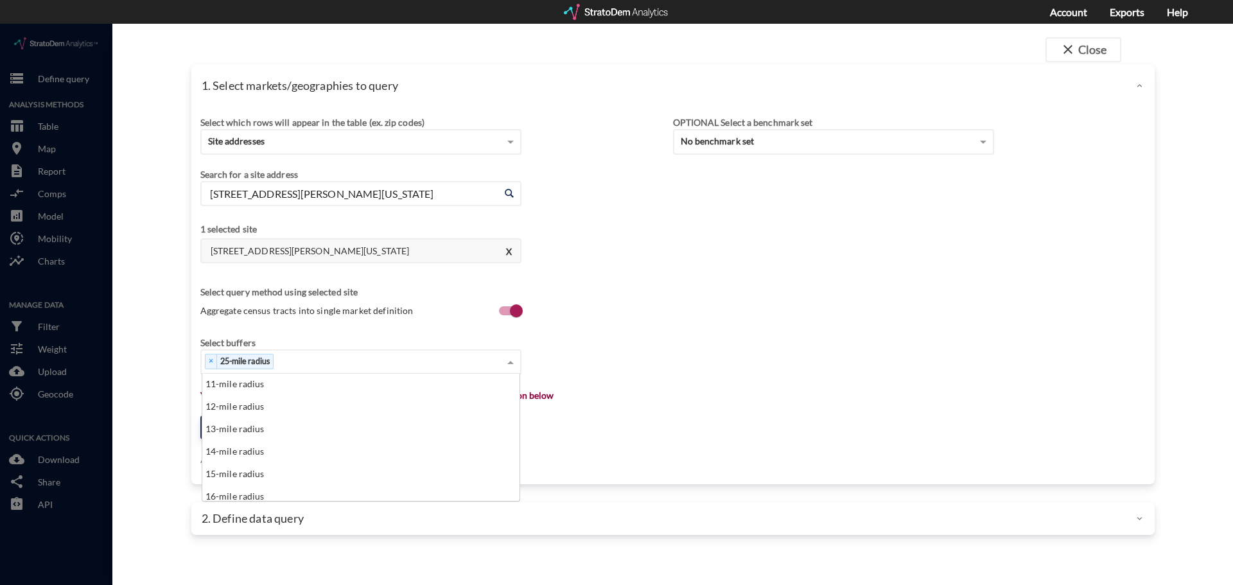
scroll to position [257, 0]
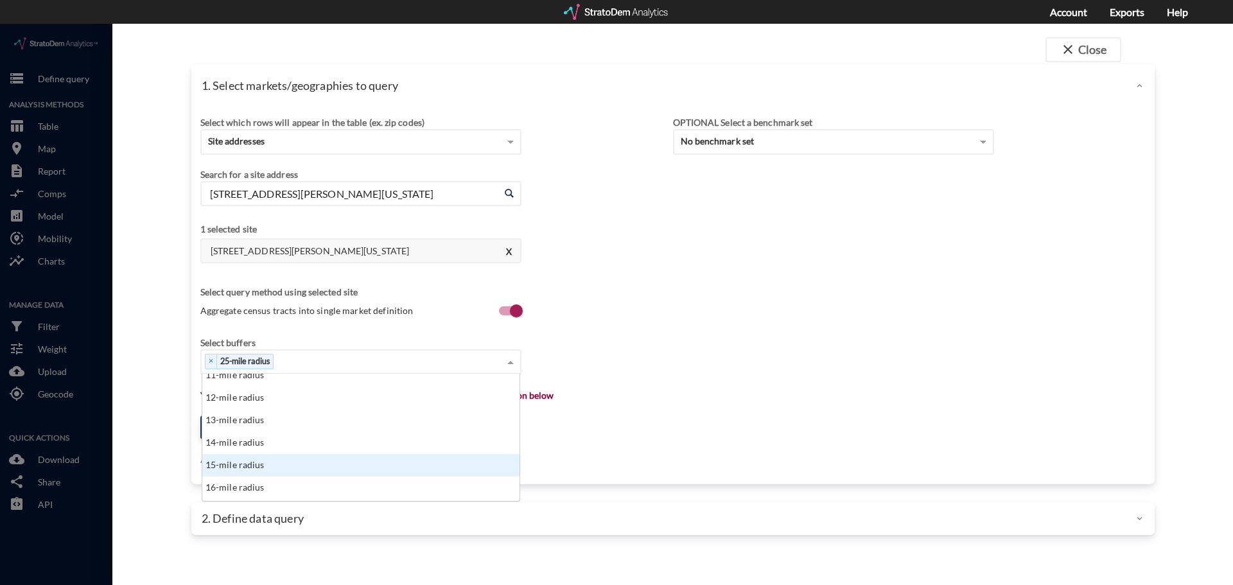
click div "15-mile radius"
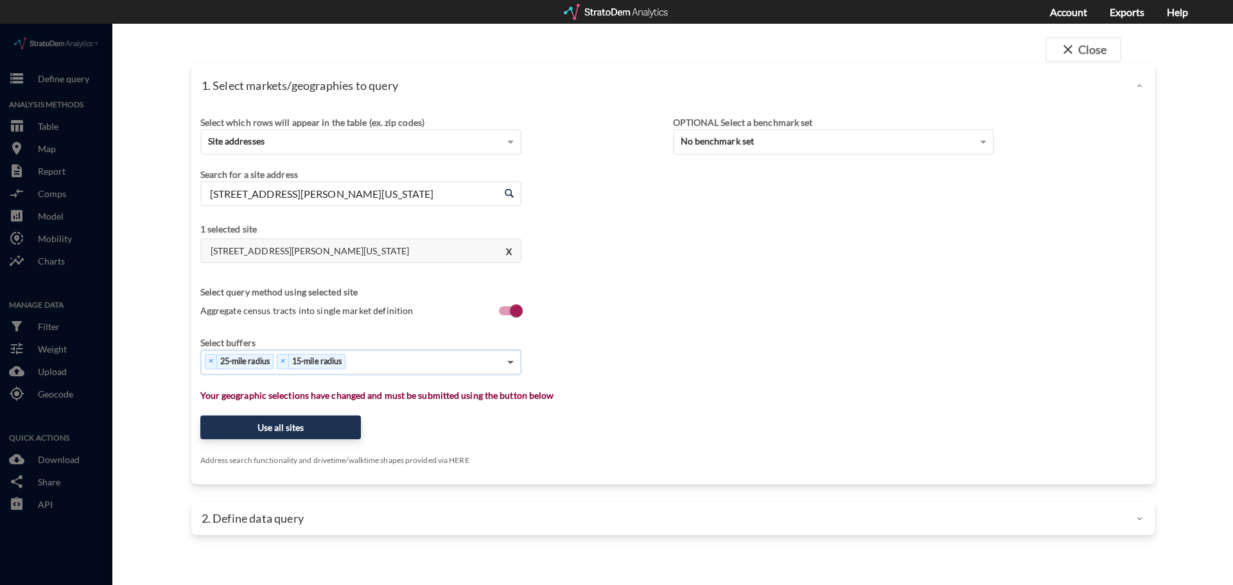
click span
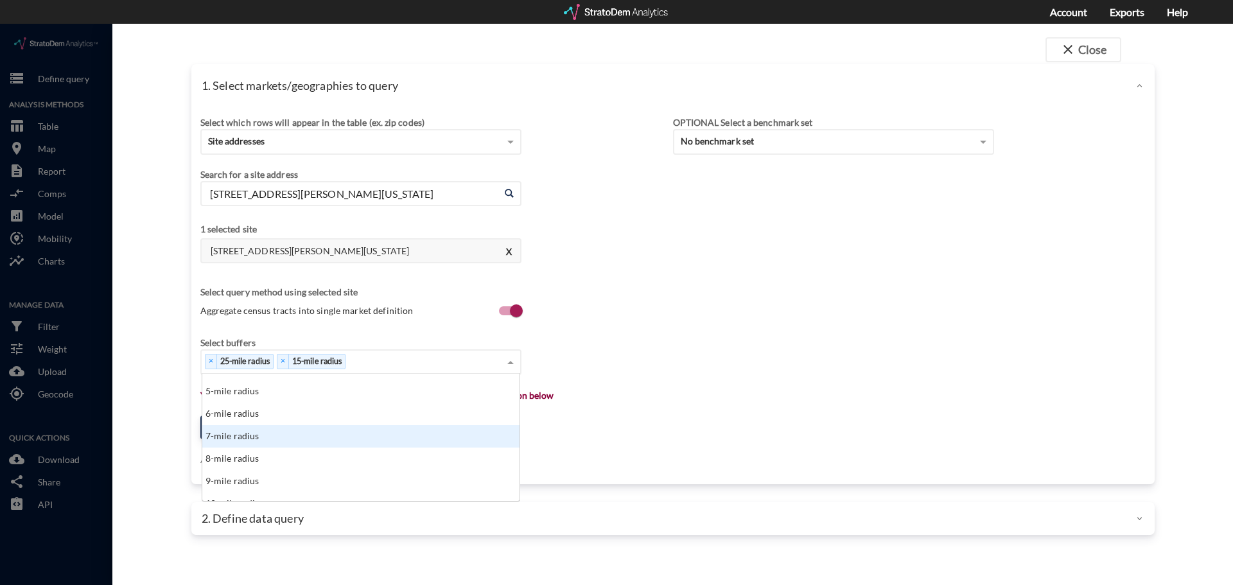
scroll to position [128, 0]
click div "8-mile radius"
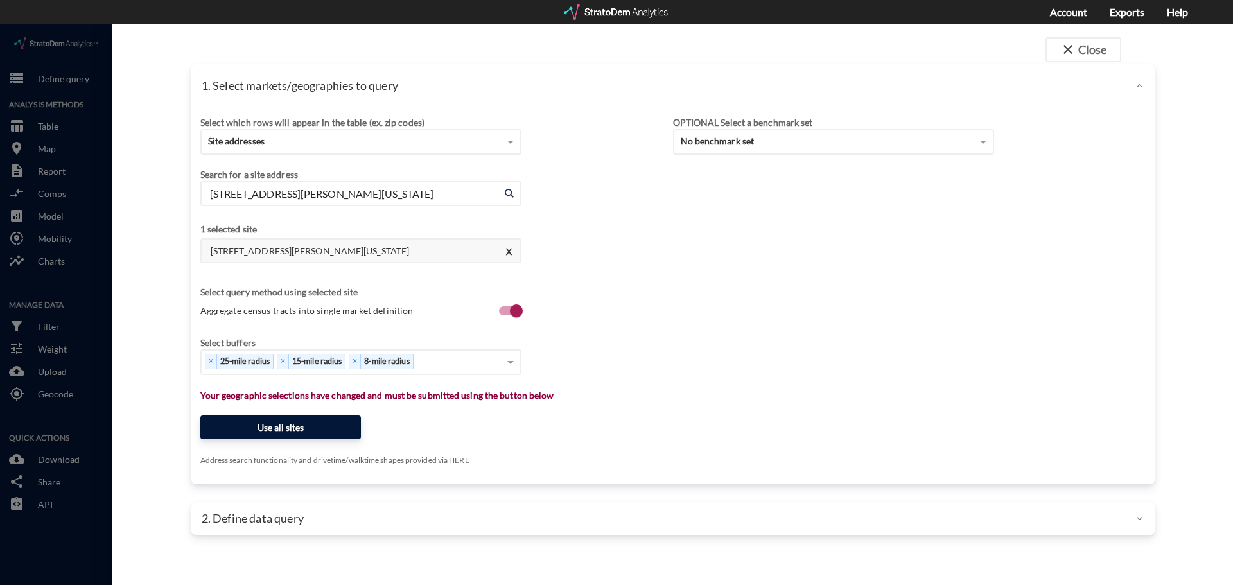
click button "Use all sites"
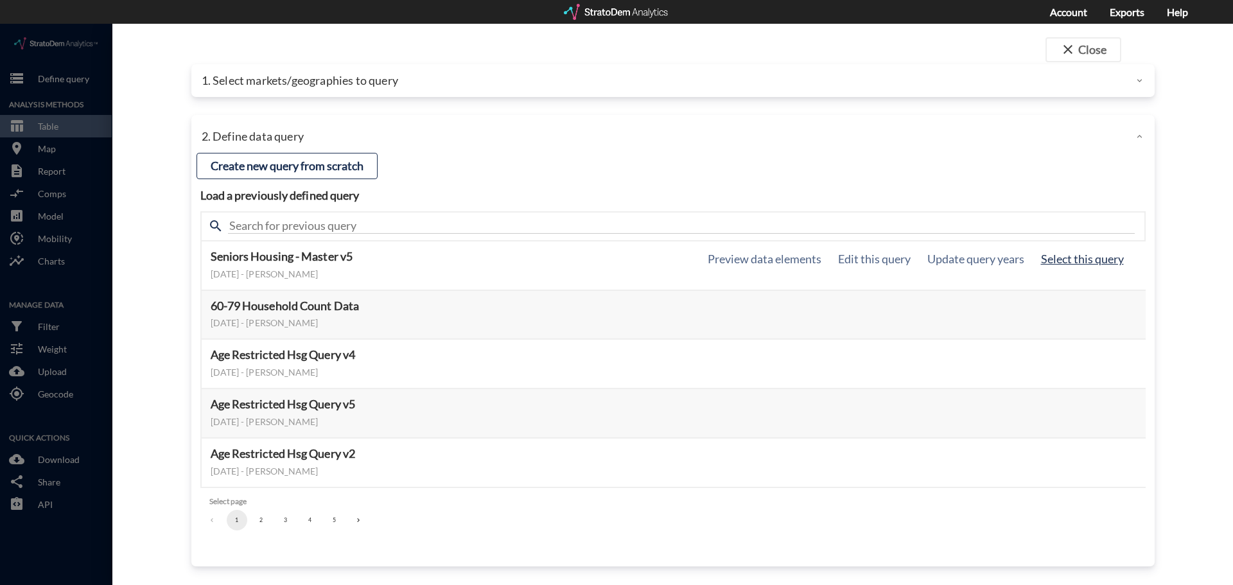
click button "Select this query"
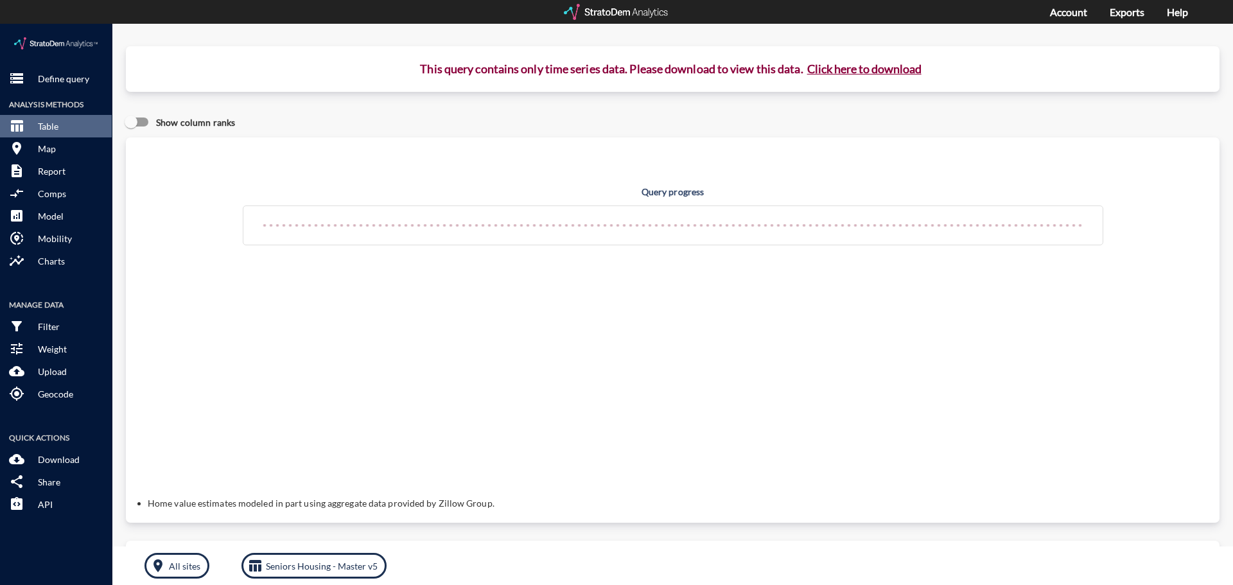
click button "Click here to download"
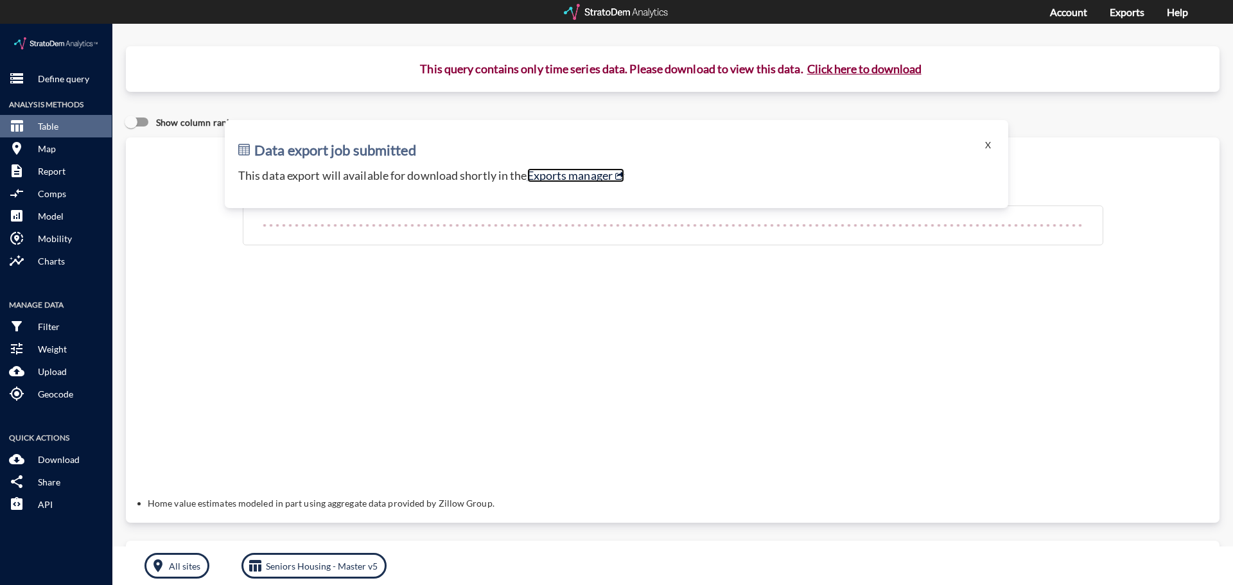
click link "Exports manager"
click button "Click here to download"
click link "Exports manager"
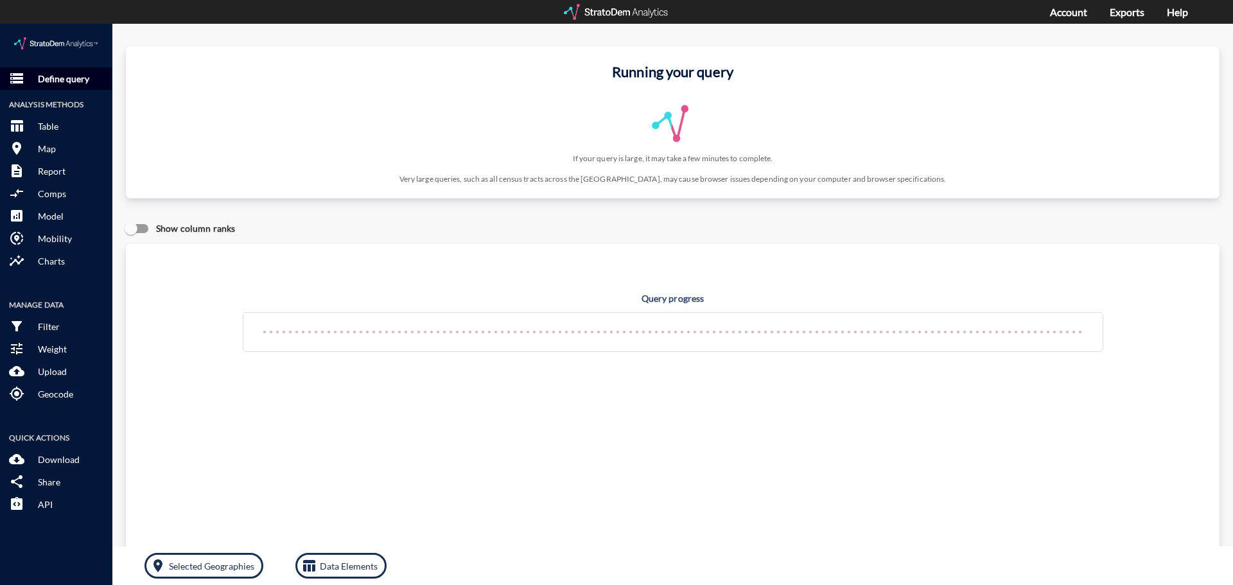
click p "Define query"
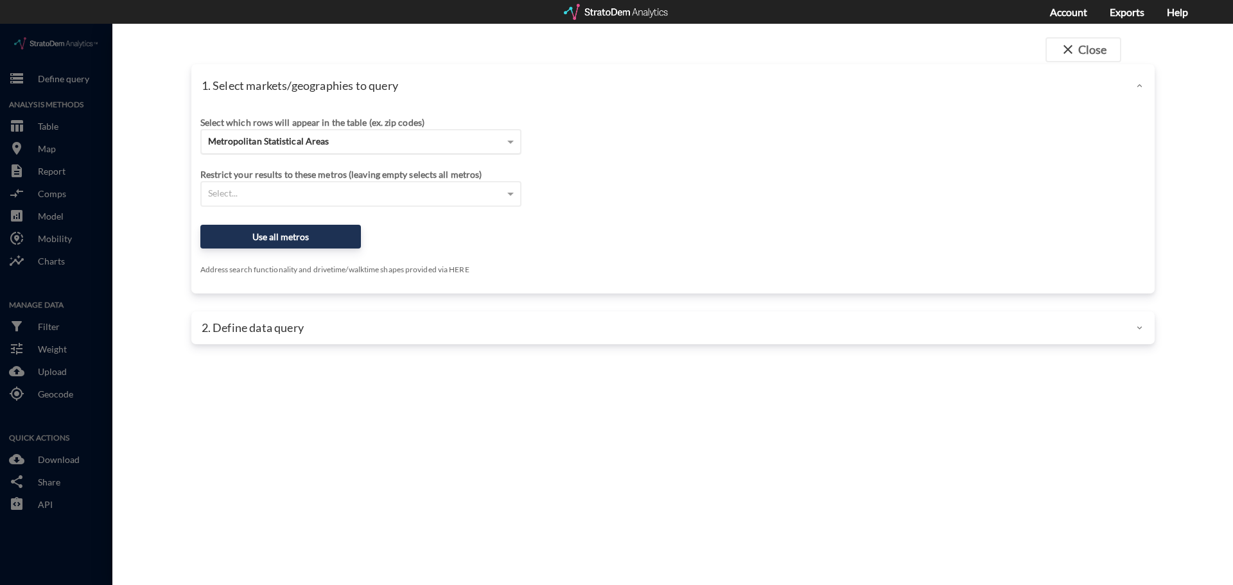
click div "Metropolitan Statistical Areas"
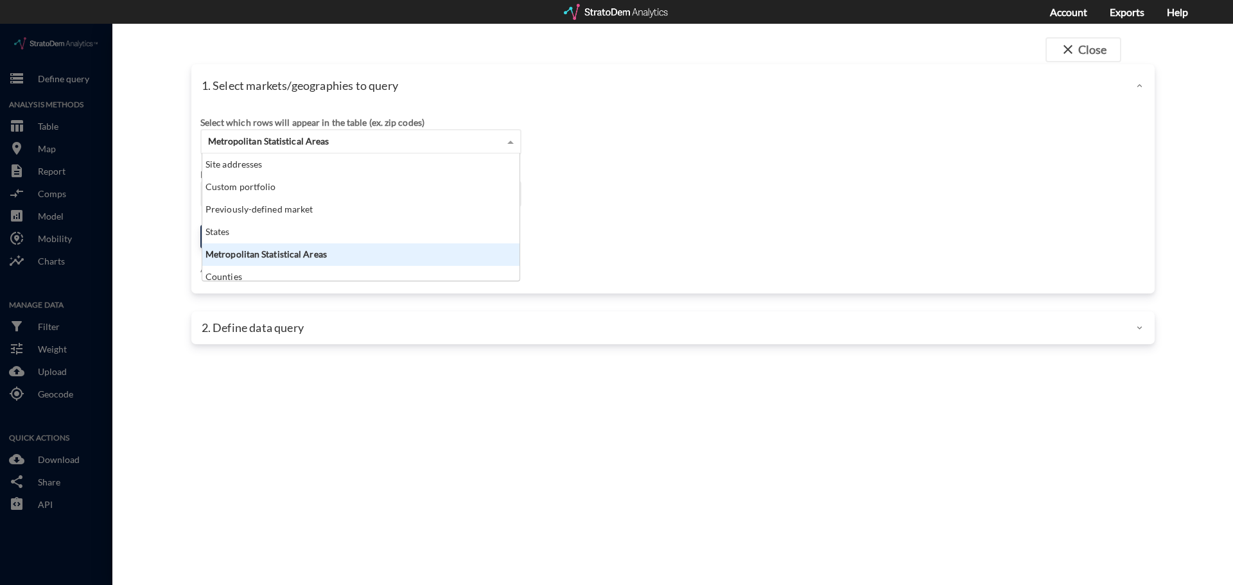
scroll to position [118, 310]
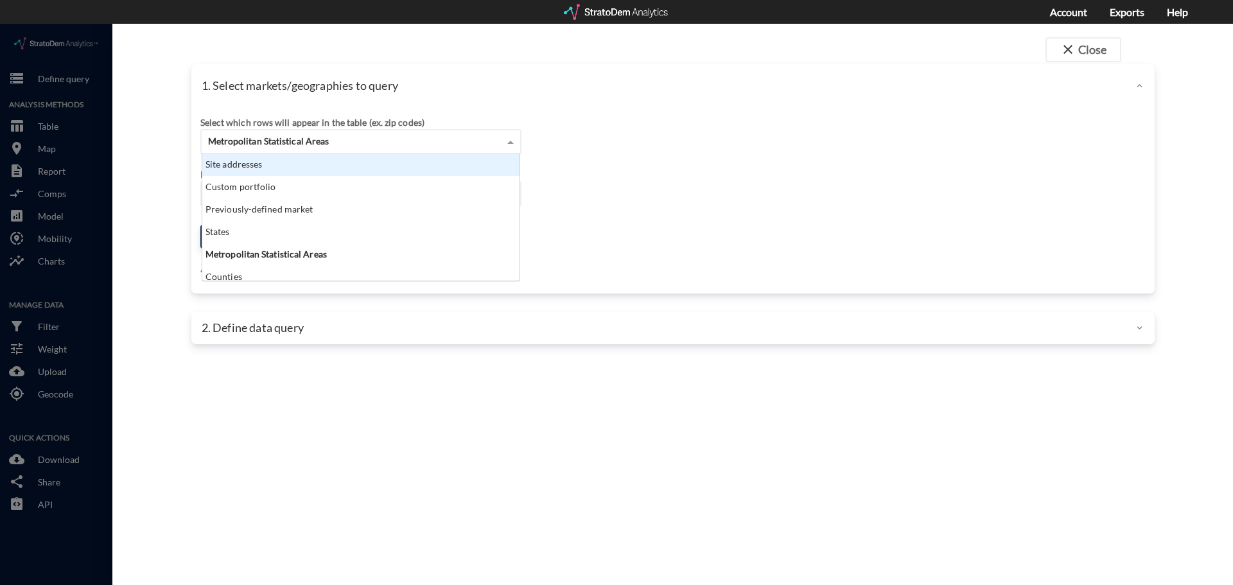
click div "Site addresses"
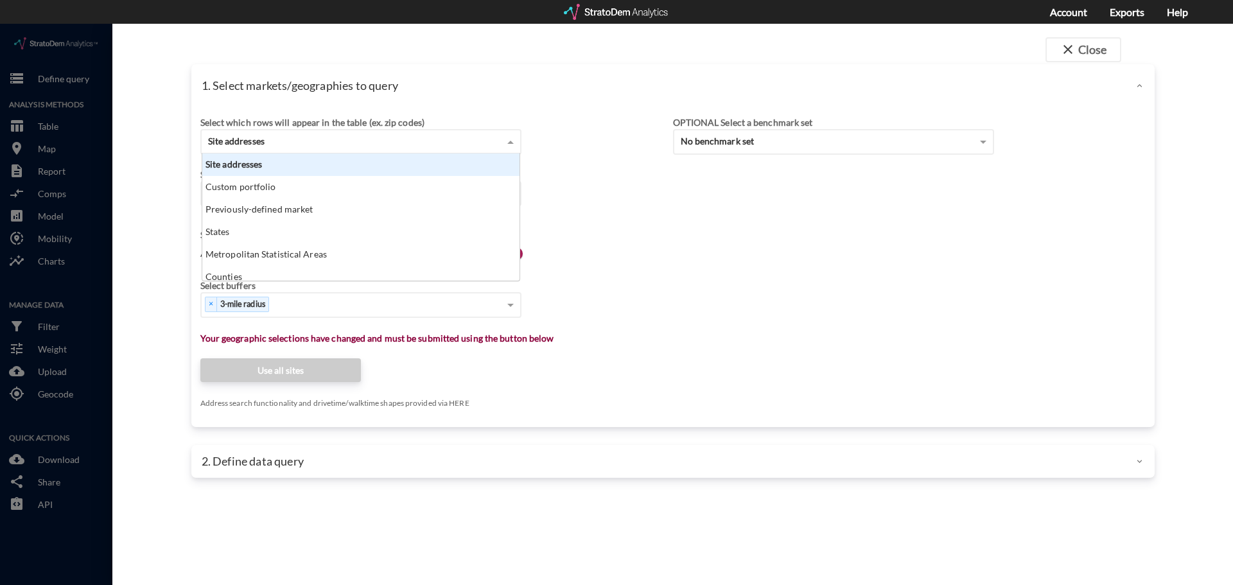
click div "Site addresses"
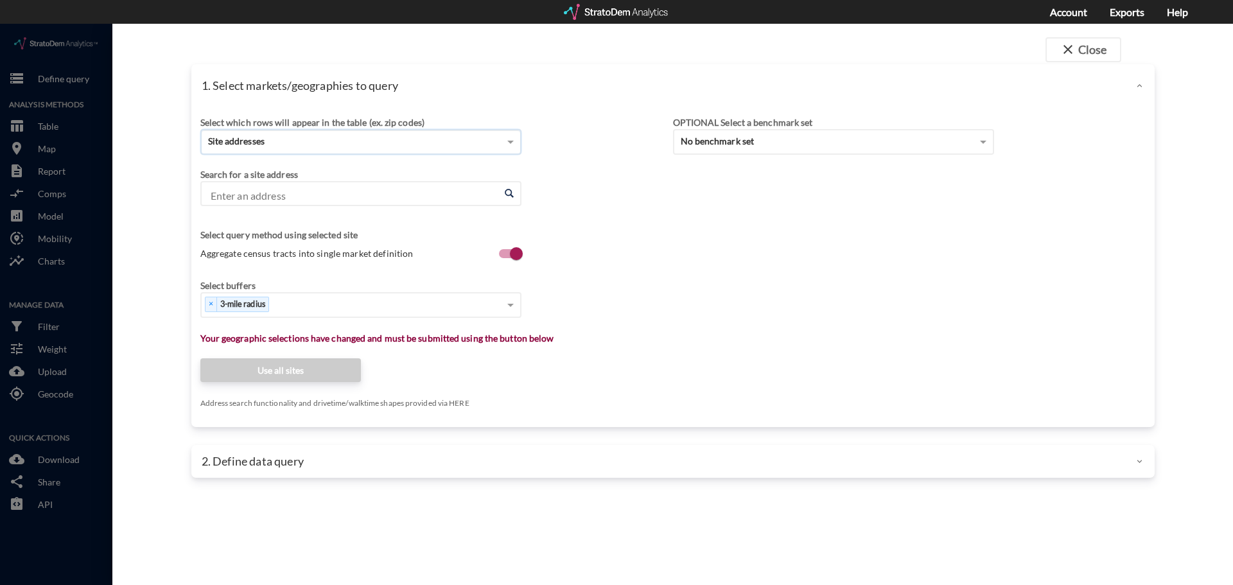
click input "Enter an address"
paste input "[STREET_ADDRESS][PERSON_NAME]"
click li "[STREET_ADDRESS][PERSON_NAME][US_STATE]"
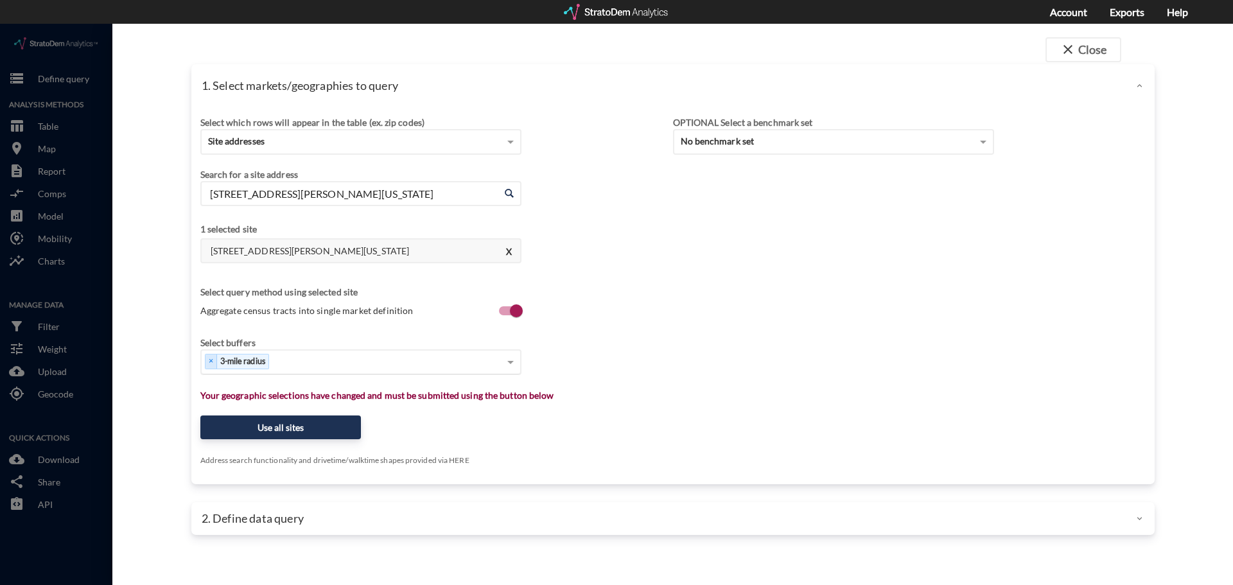
type input "[STREET_ADDRESS][PERSON_NAME][US_STATE]"
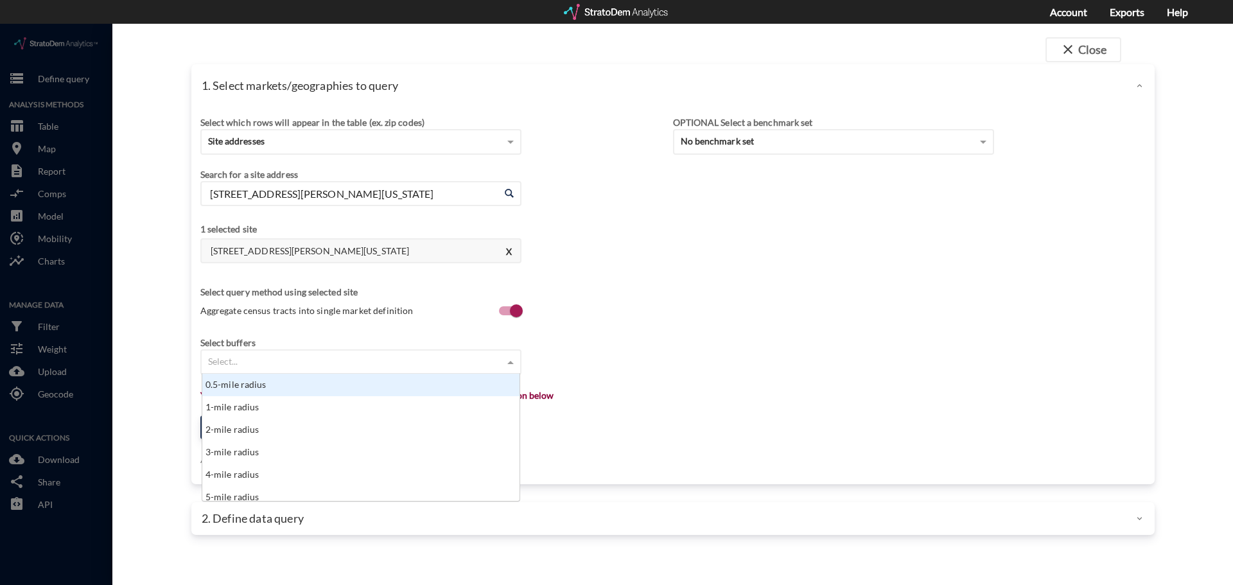
click span
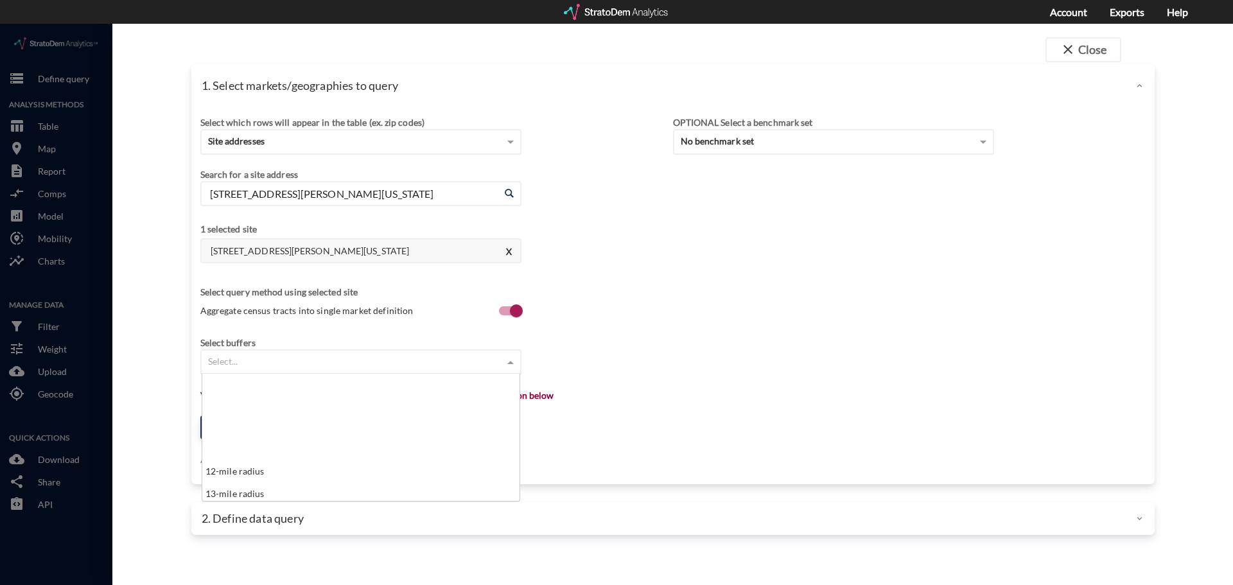
scroll to position [450, 0]
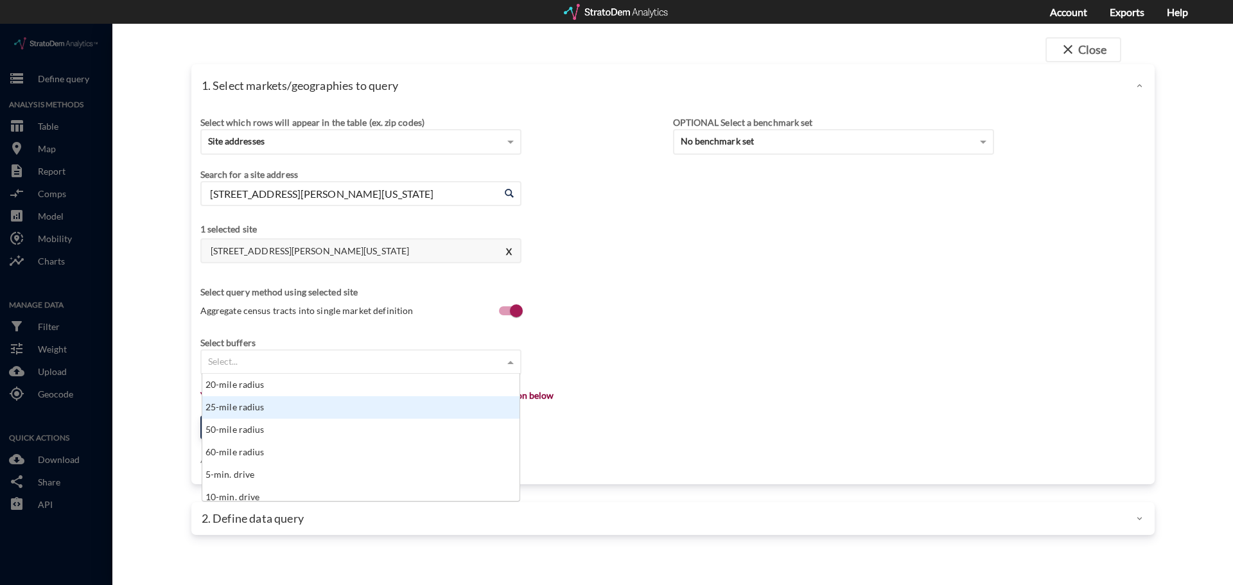
click div "25-mile radius"
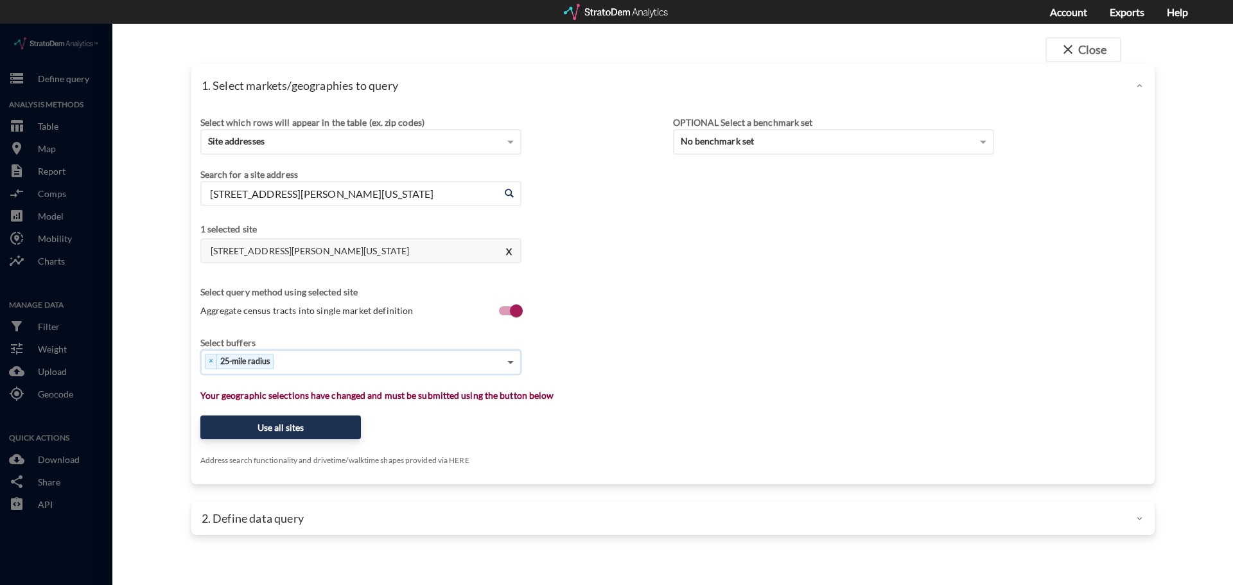
click span
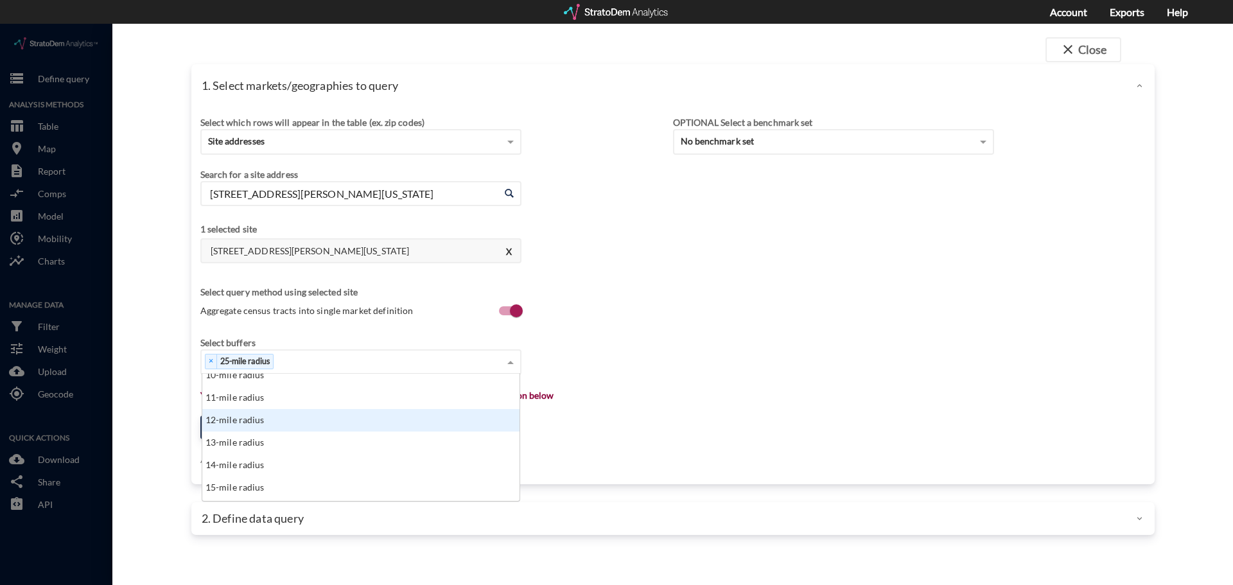
scroll to position [257, 0]
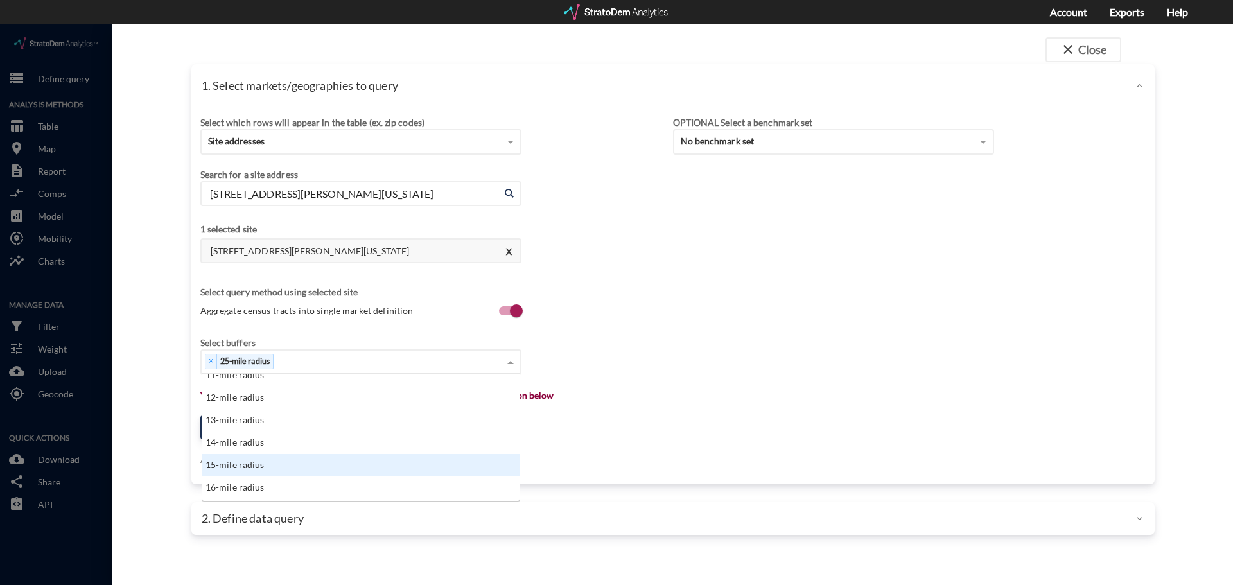
click div "15-mile radius"
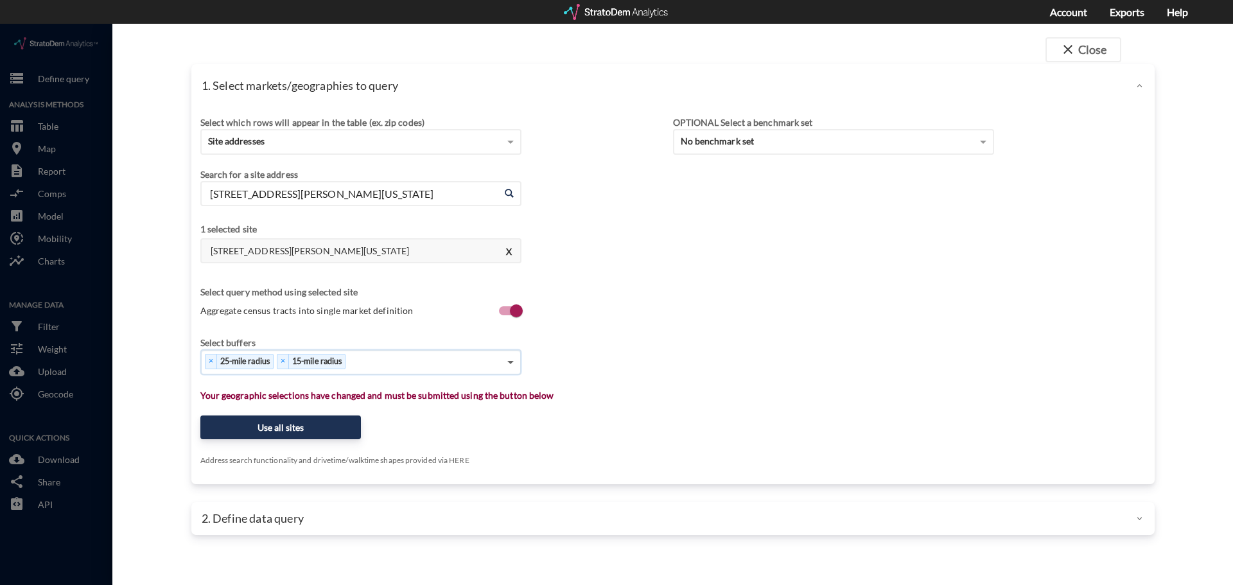
click span
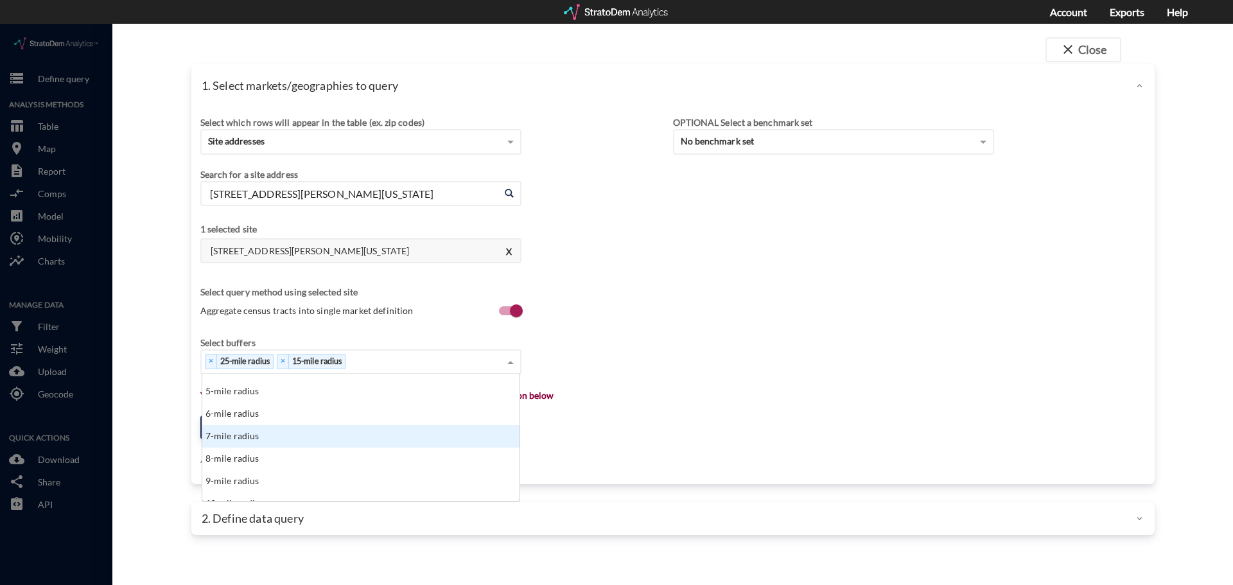
scroll to position [128, 0]
click div "8-mile radius"
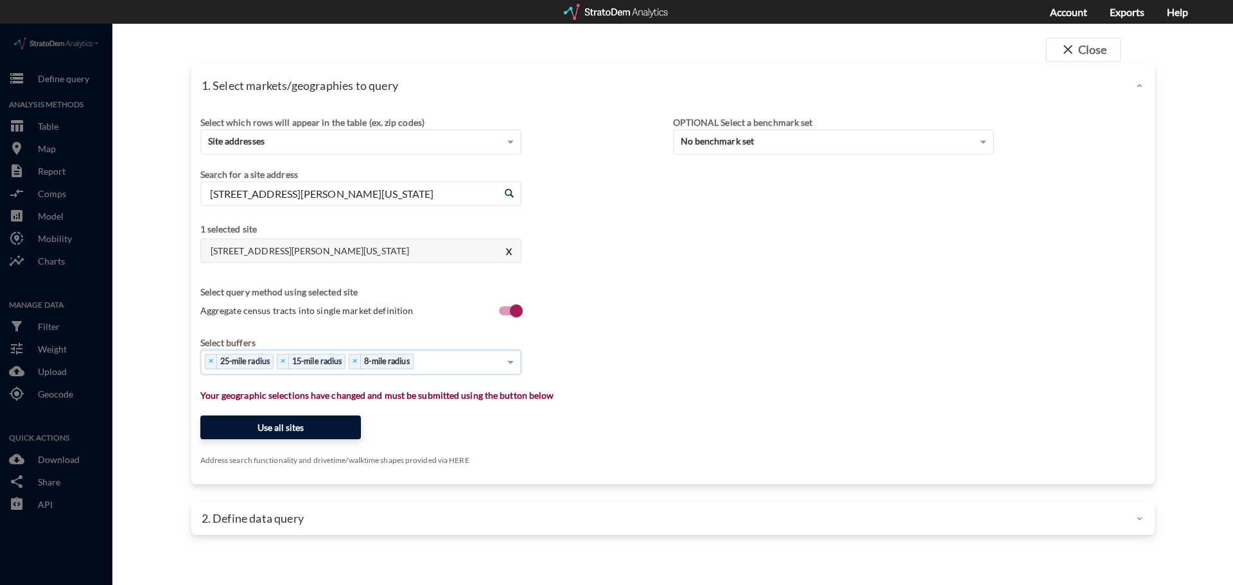
click button "Use all sites"
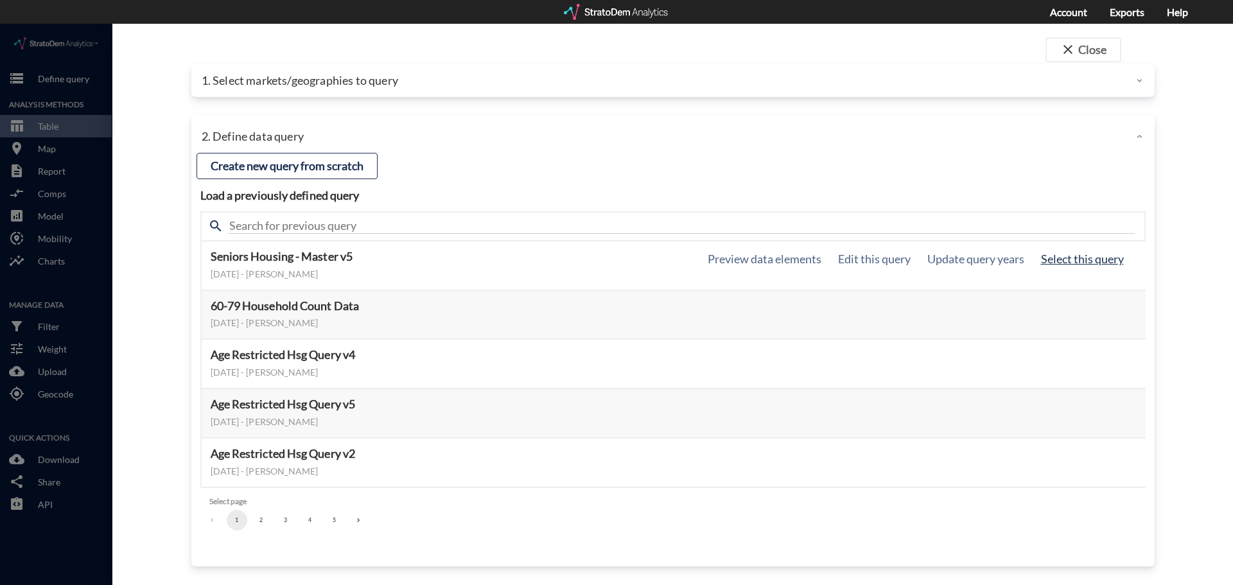
click button "Select this query"
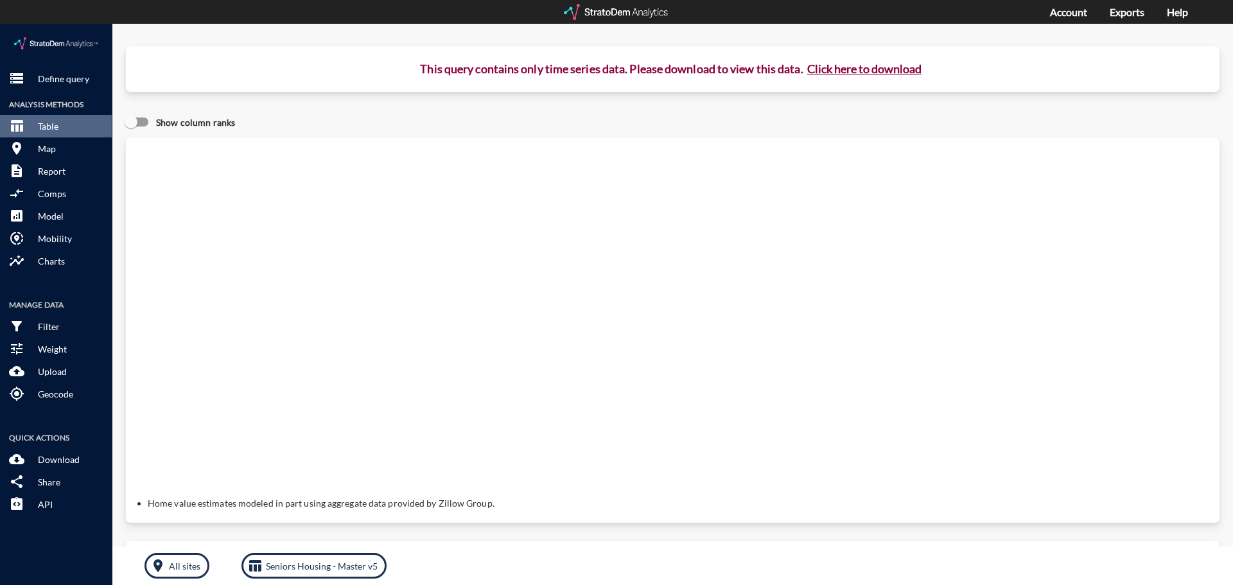
click button "Click here to download"
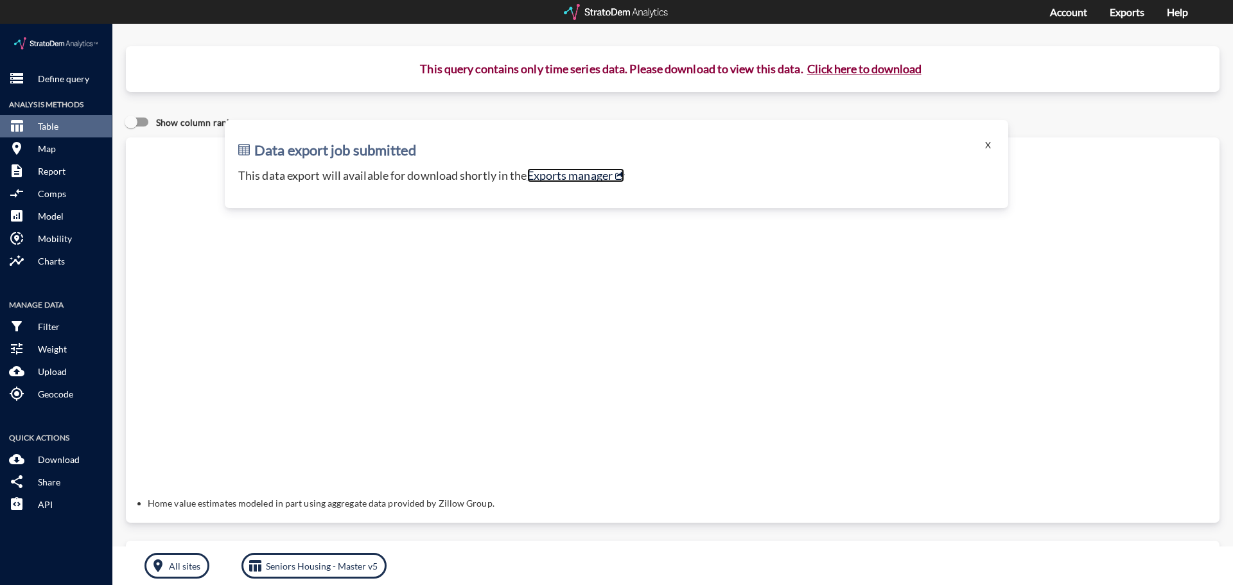
click link "Exports manager"
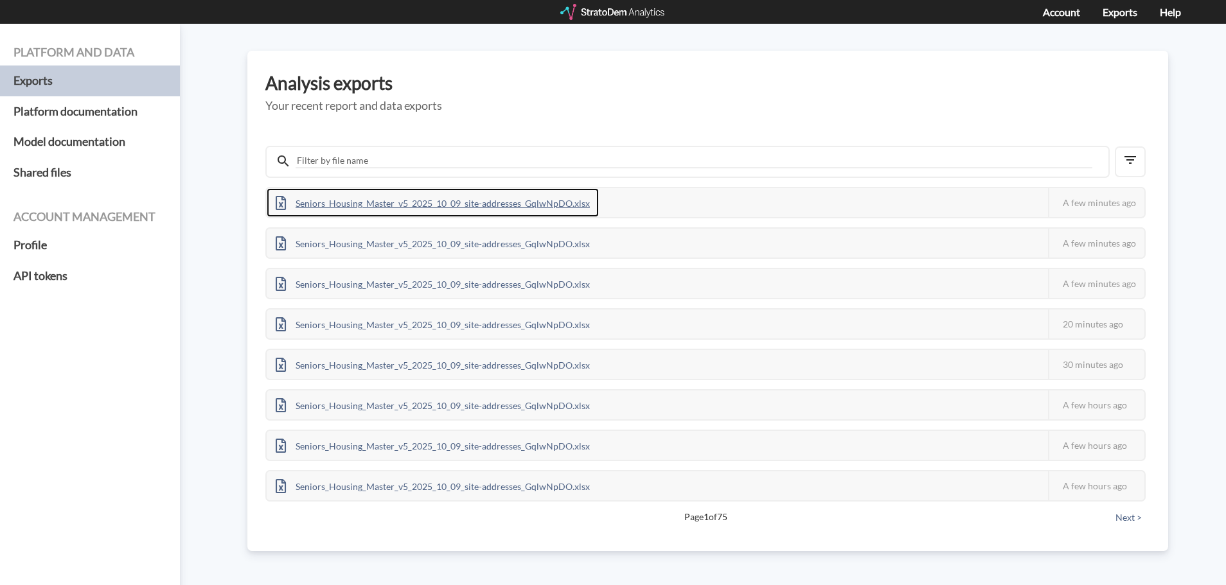
click at [430, 208] on div "Seniors_Housing_Master_v5_2025_10_09_site-addresses_GqlwNpDO.xlsx" at bounding box center [433, 202] width 332 height 29
